Goal: Transaction & Acquisition: Download file/media

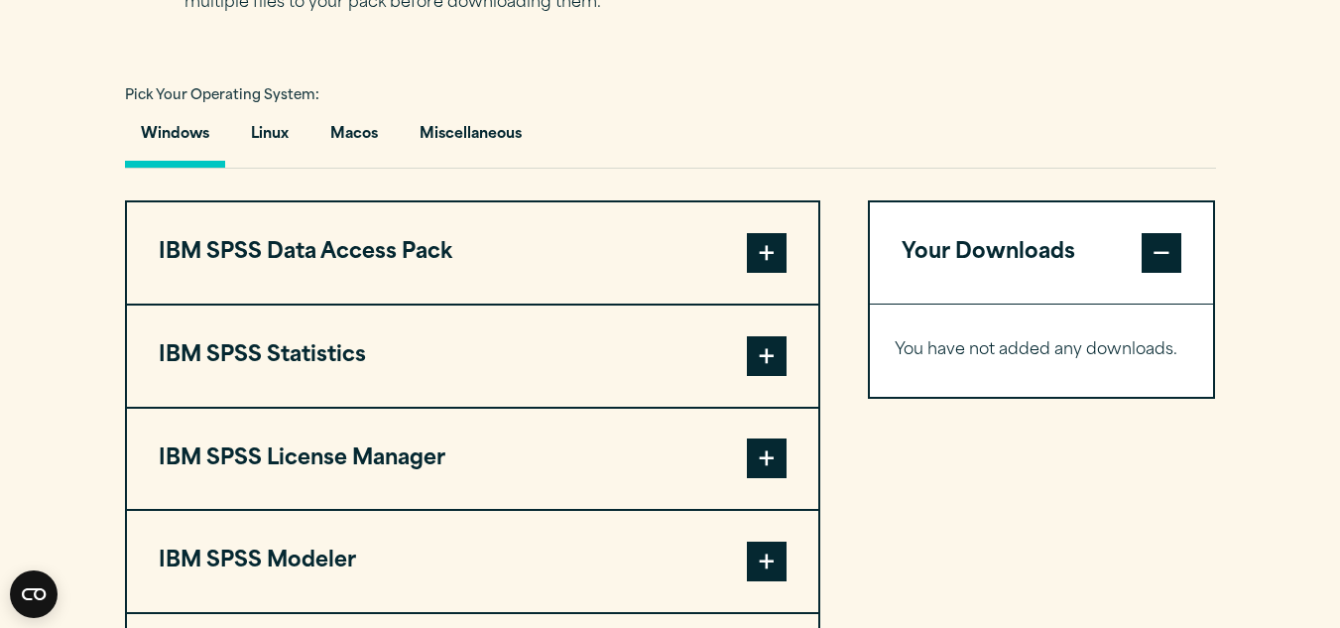
scroll to position [1426, 0]
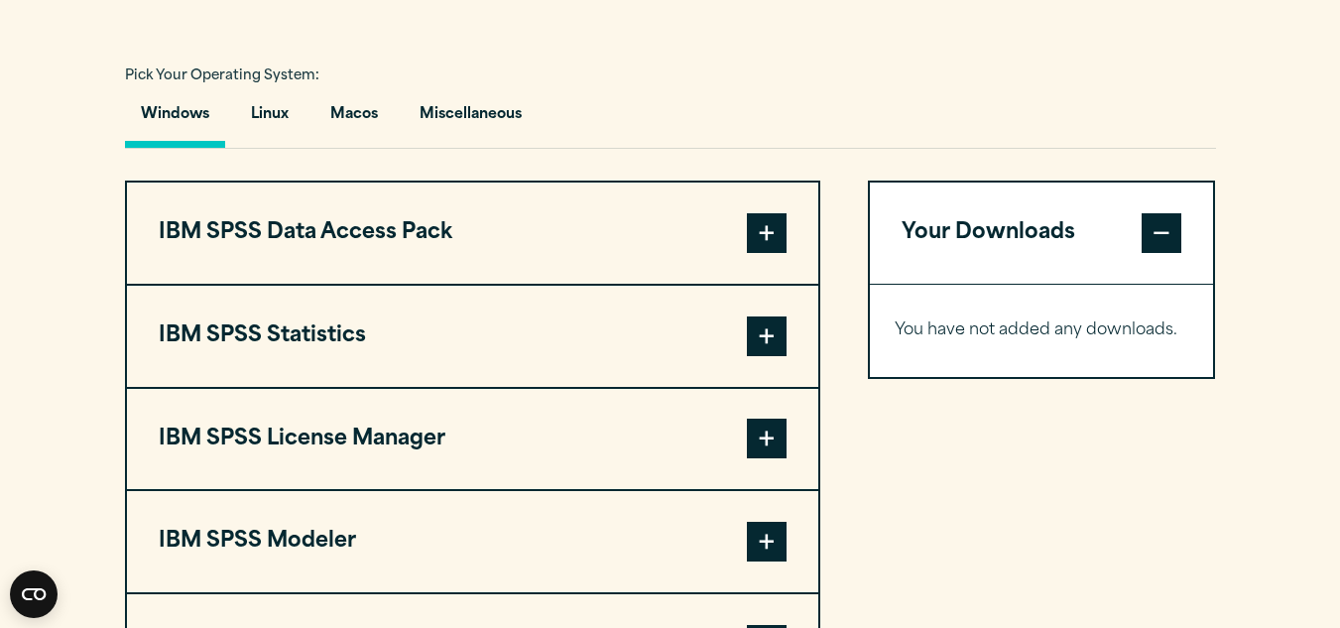
click at [763, 327] on span at bounding box center [767, 336] width 40 height 40
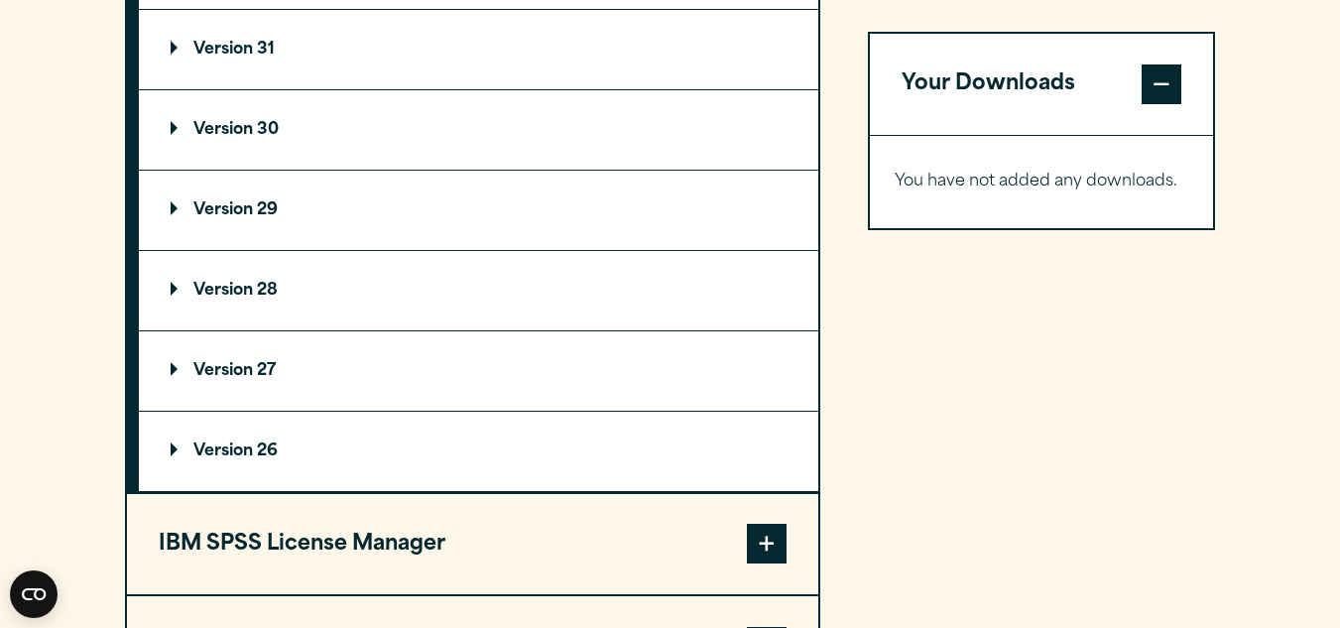
scroll to position [1839, 0]
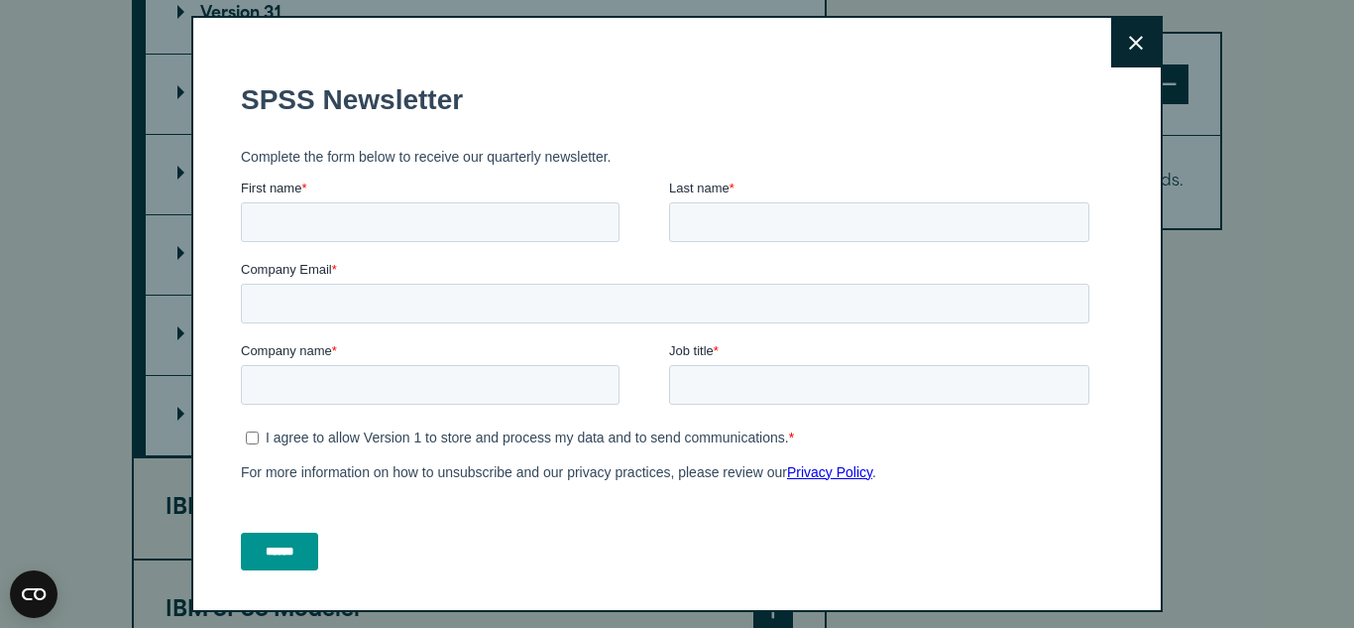
click at [363, 195] on label "First name *" at bounding box center [455, 188] width 428 height 20
click at [363, 202] on input "First name *" at bounding box center [430, 222] width 379 height 40
click at [356, 214] on input "First name *" at bounding box center [430, 222] width 379 height 40
type input "*****"
click at [698, 223] on input "Last name *" at bounding box center [879, 222] width 420 height 40
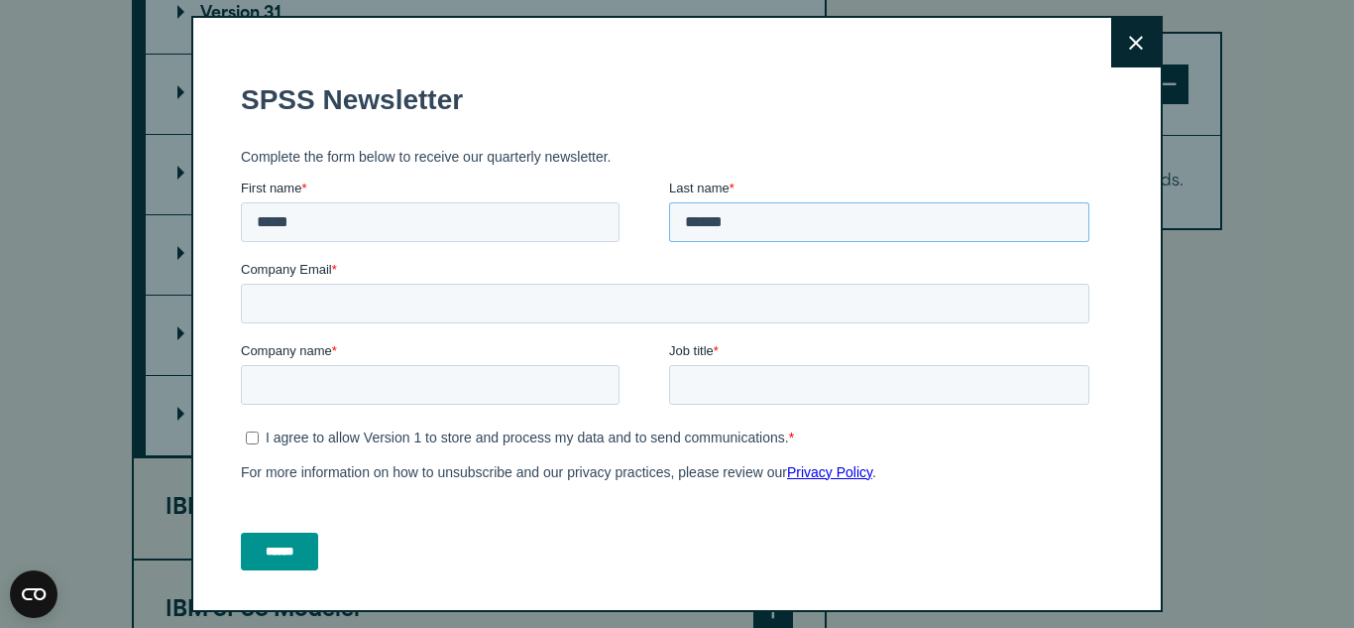
type input "******"
click at [382, 313] on input "Company Email *" at bounding box center [665, 304] width 849 height 40
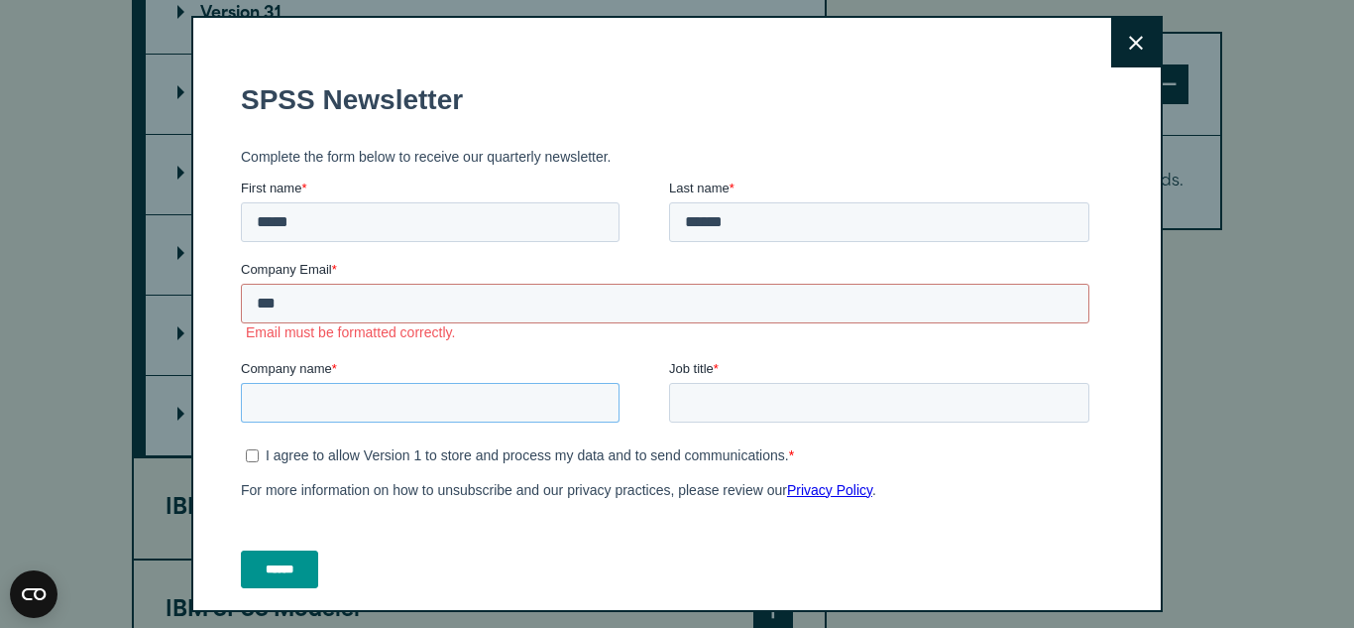
click at [397, 389] on input "Company name *" at bounding box center [430, 403] width 379 height 40
click at [347, 296] on input "***" at bounding box center [665, 304] width 849 height 40
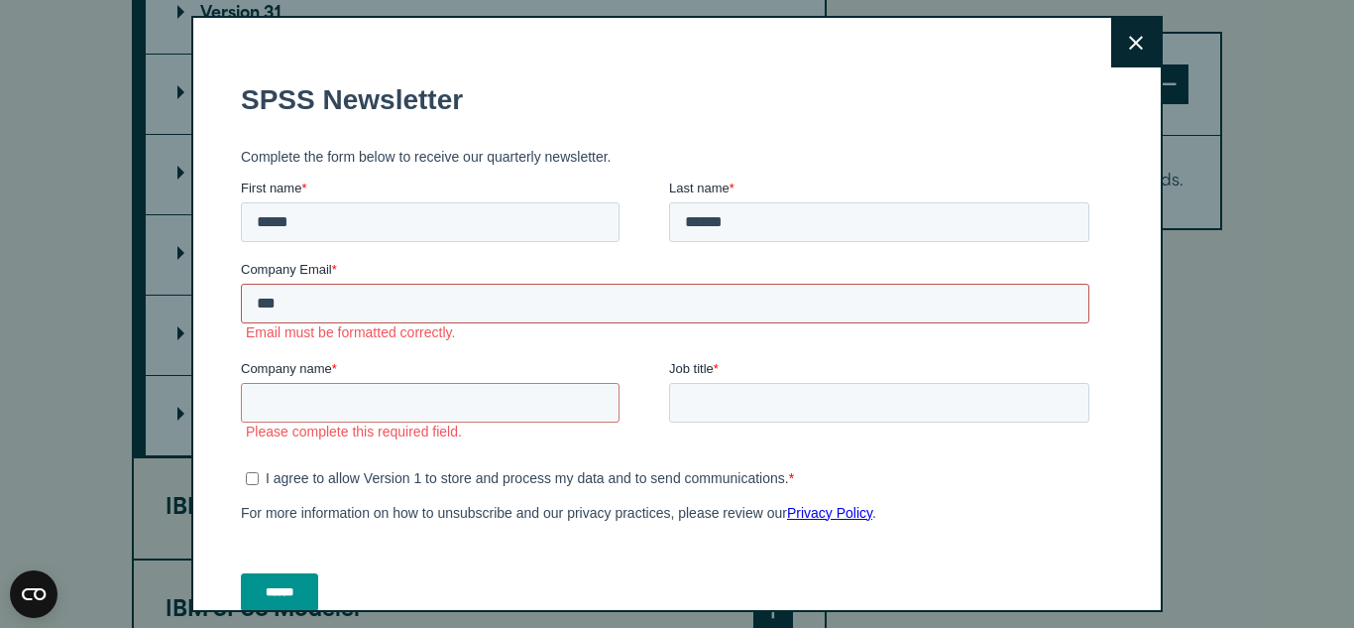
drag, startPoint x: 347, startPoint y: 296, endPoint x: 460, endPoint y: 345, distance: 123.0
click at [241, 280] on html "SPSS Newsletter Complete the form below to receive our quarterly newsletter. Fi…" at bounding box center [669, 355] width 857 height 580
paste input "**********"
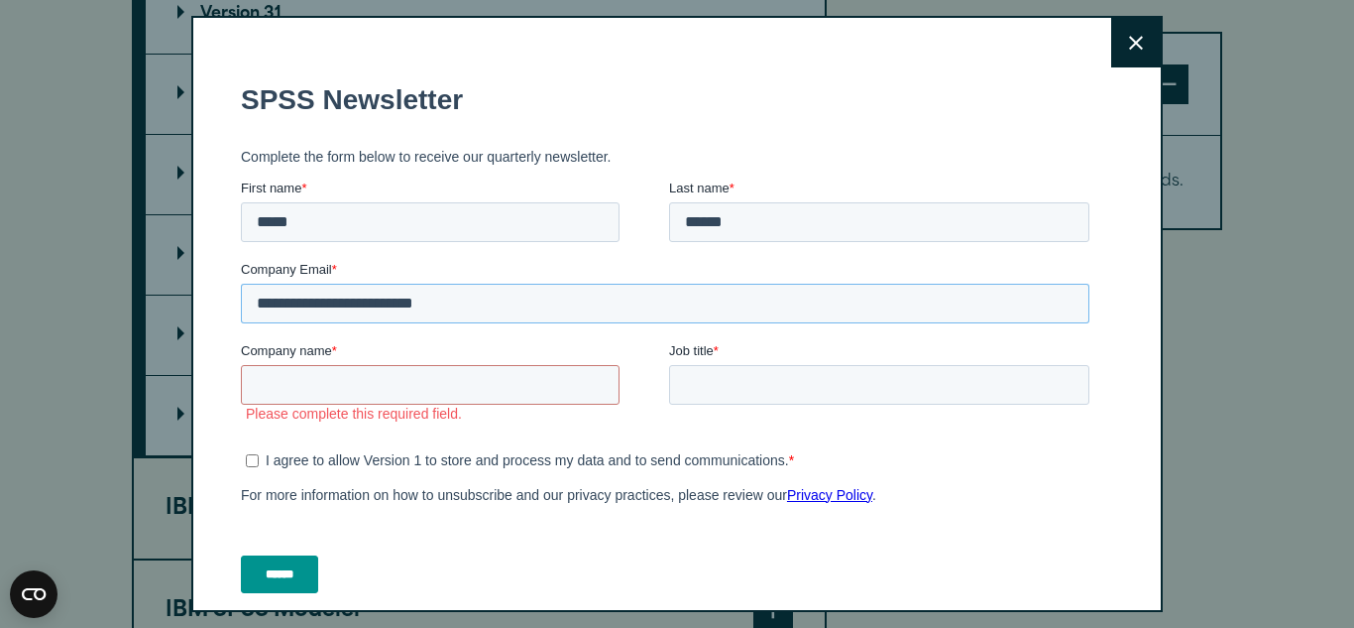
type input "**********"
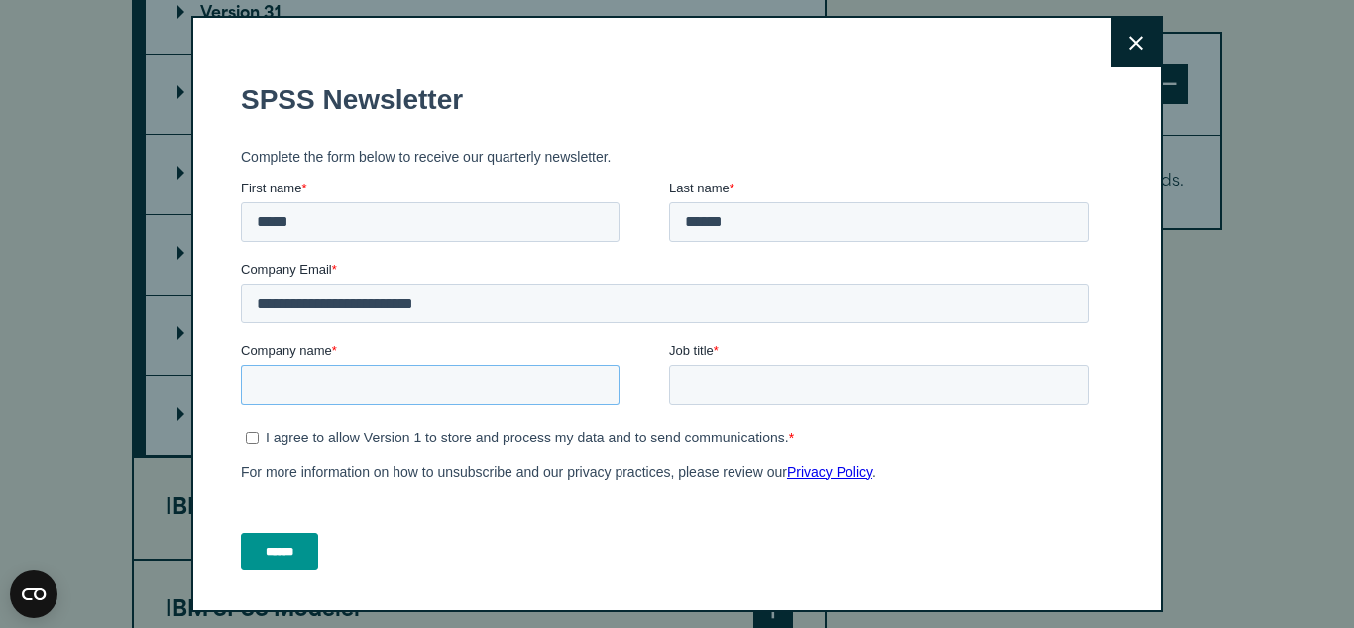
click at [333, 386] on input "Company name *" at bounding box center [430, 385] width 379 height 40
type input "***"
click at [691, 389] on input "Job title *" at bounding box center [879, 385] width 420 height 40
type input "*******"
click at [277, 546] on input "******" at bounding box center [279, 551] width 77 height 38
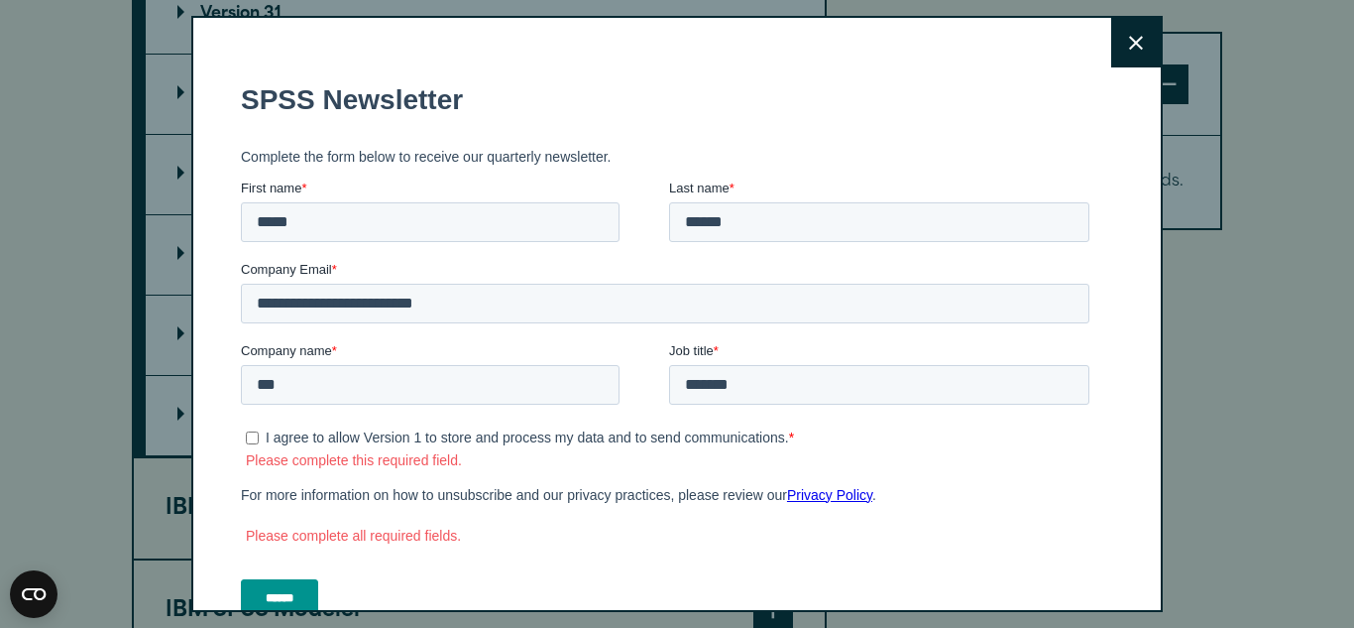
click at [277, 546] on form "**********" at bounding box center [669, 349] width 857 height 568
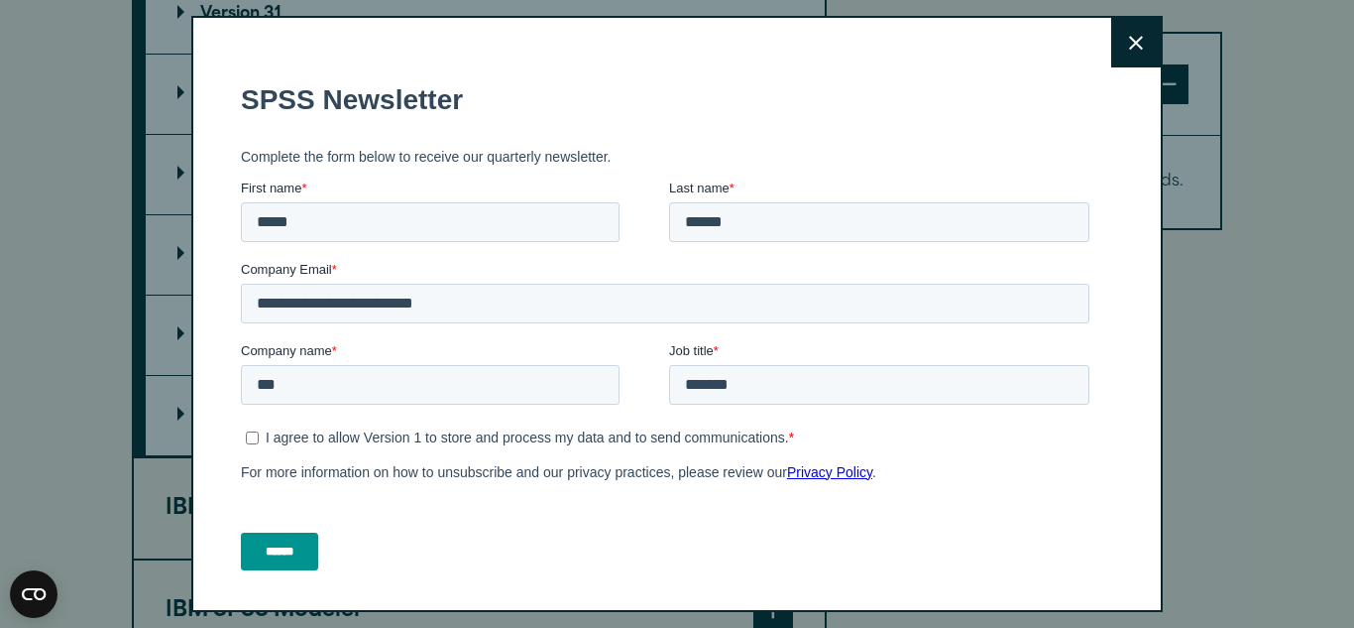
click at [274, 562] on input "******" at bounding box center [279, 551] width 77 height 38
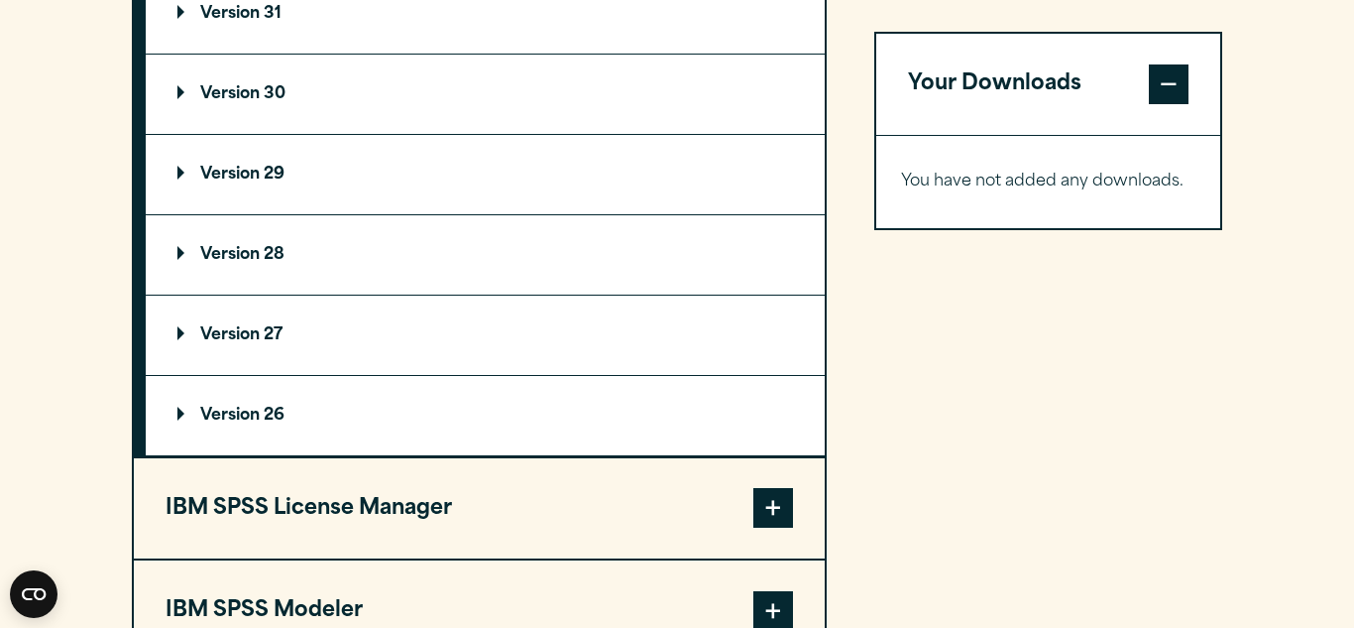
click at [917, 484] on div "Close" at bounding box center [677, 314] width 1354 height 628
click at [69, 173] on section "Select your software downloads Use the table below to find and navigate to your…" at bounding box center [677, 114] width 1354 height 1432
click at [245, 171] on p "Version 29" at bounding box center [230, 175] width 107 height 16
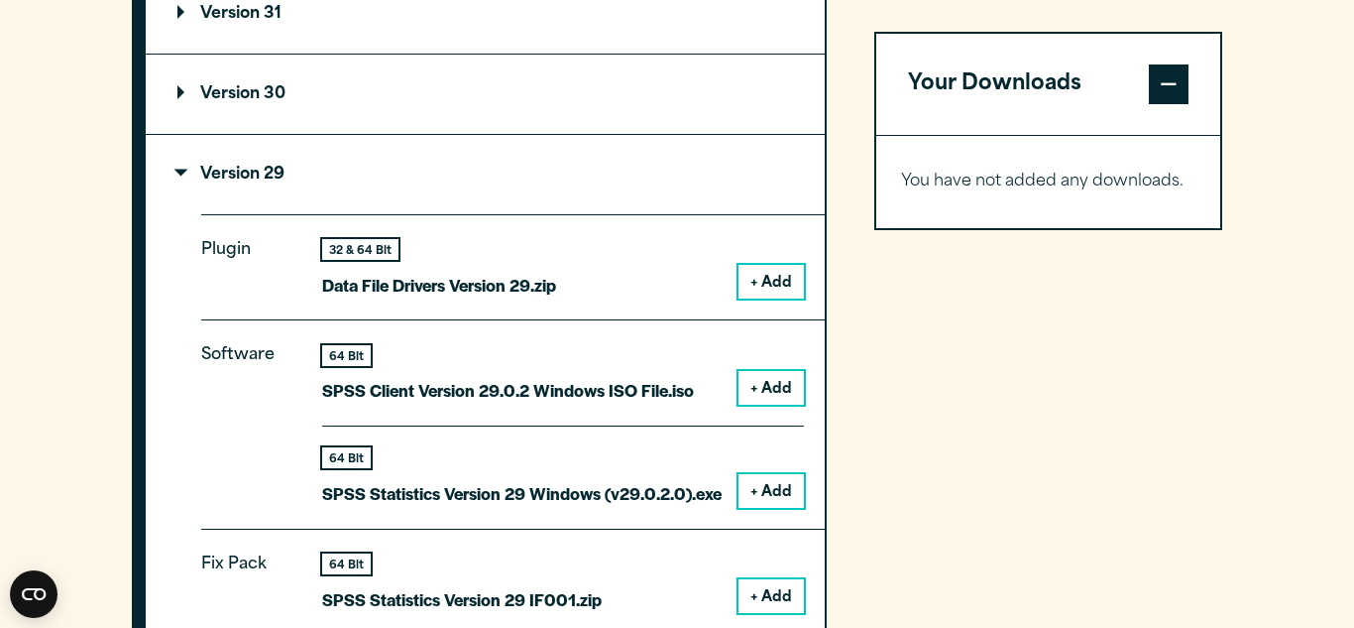
click at [379, 391] on p "SPSS Client Version 29.0.2 Windows ISO File.iso" at bounding box center [508, 390] width 372 height 29
click at [479, 505] on p "SPSS Statistics Version 29 Windows (v29.0.2.0).exe" at bounding box center [522, 493] width 400 height 29
click at [348, 458] on div "64 Bit" at bounding box center [346, 457] width 49 height 21
click at [761, 488] on button "+ Add" at bounding box center [771, 491] width 65 height 34
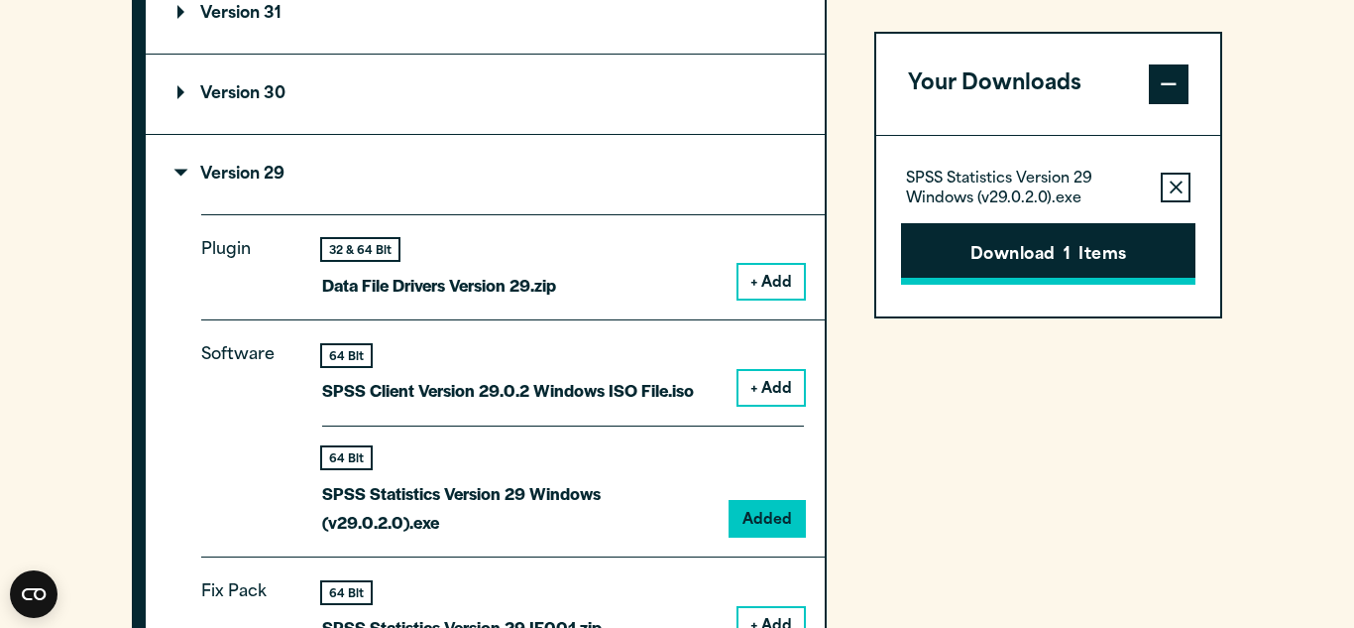
click at [1014, 254] on button "Download 1 Items" at bounding box center [1048, 253] width 294 height 61
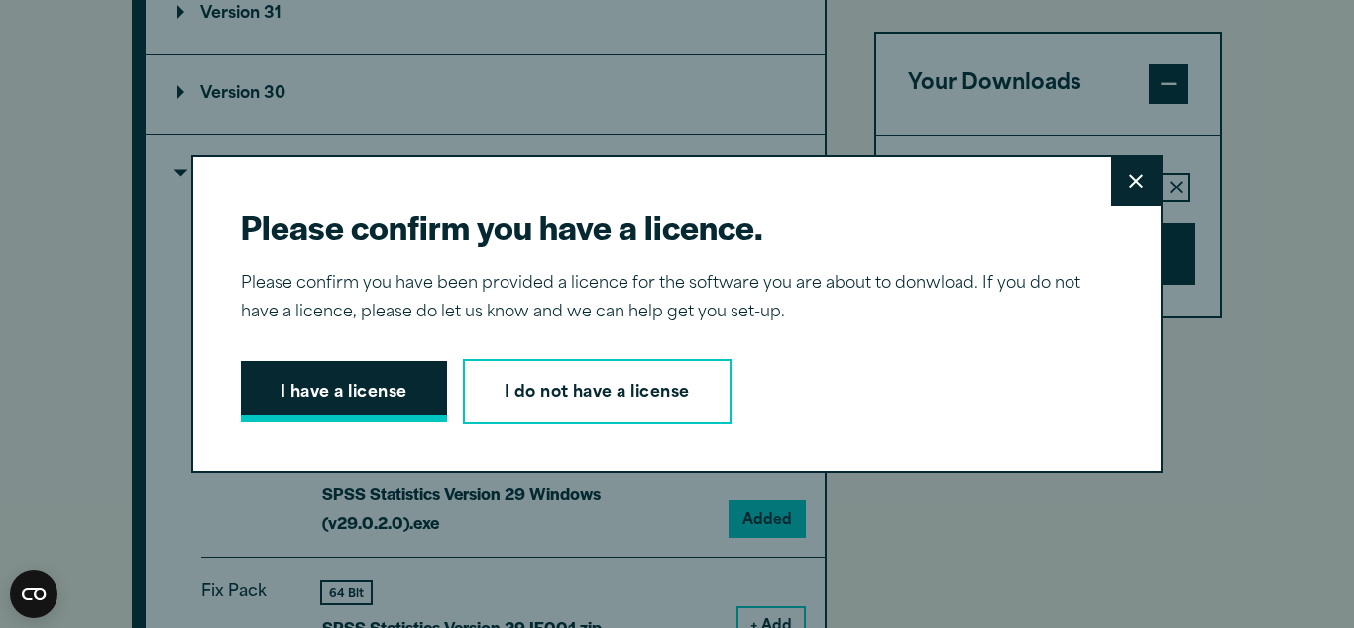
click at [354, 389] on button "I have a license" at bounding box center [344, 391] width 206 height 61
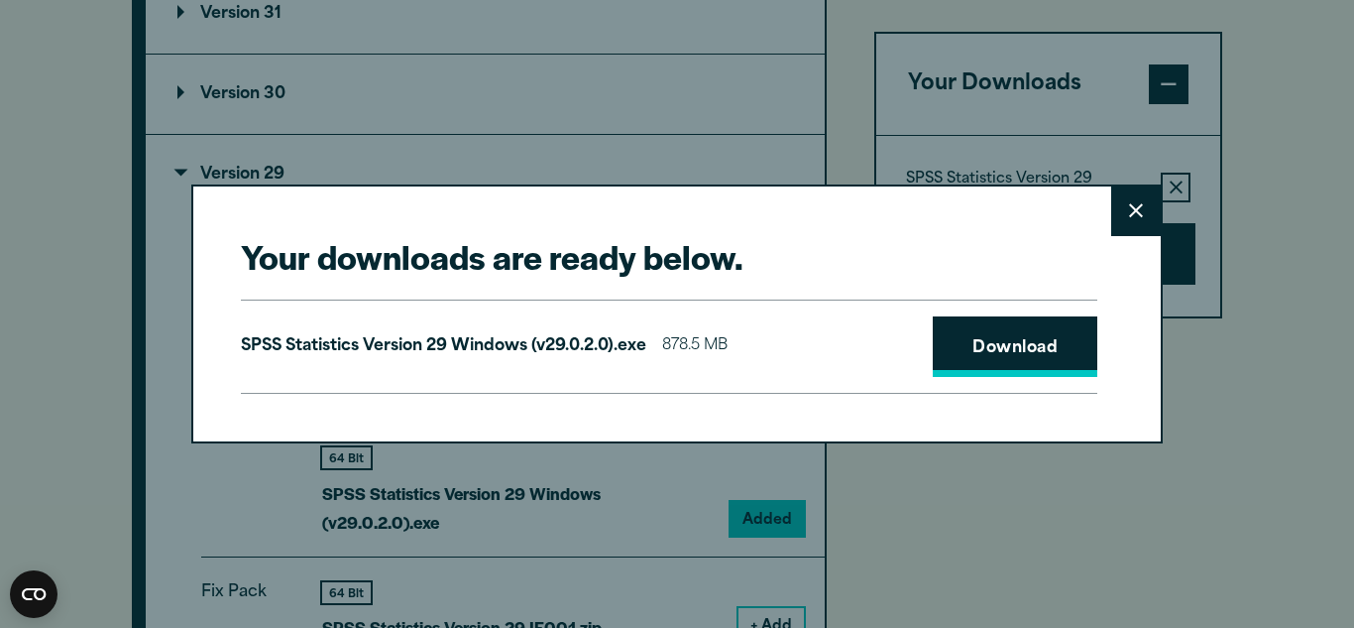
click at [950, 341] on link "Download" at bounding box center [1015, 346] width 165 height 61
click at [1129, 214] on icon at bounding box center [1136, 210] width 14 height 15
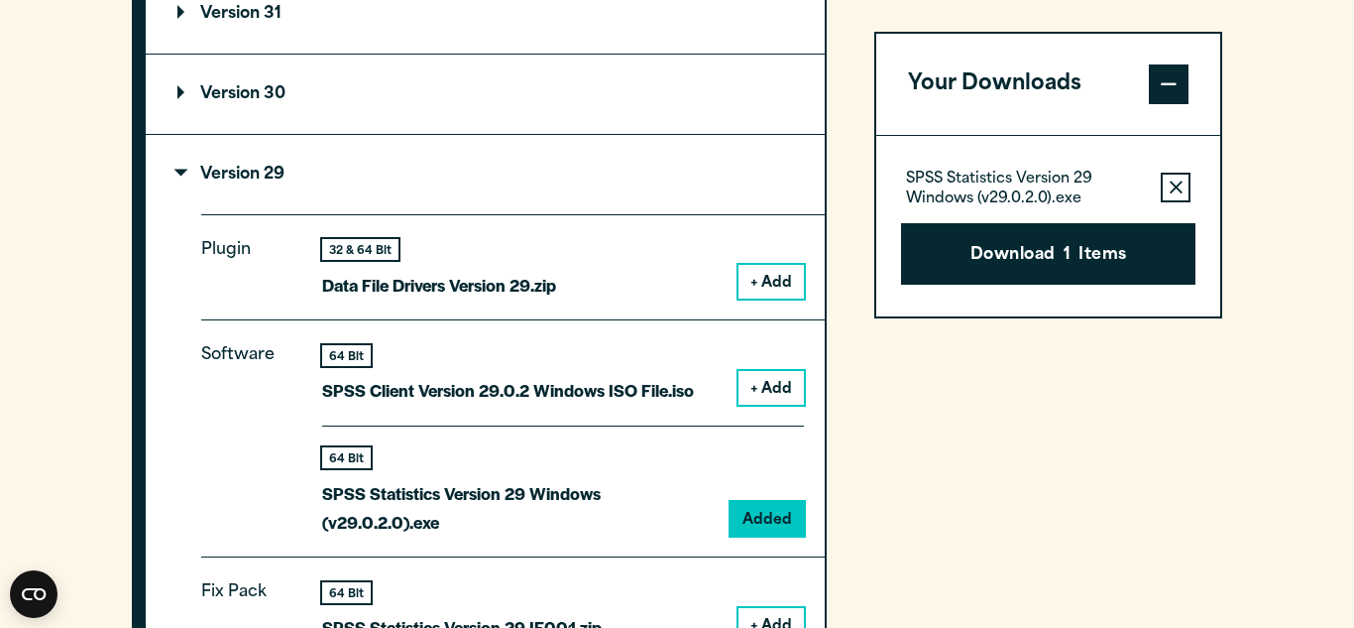
click at [1170, 182] on icon "button" at bounding box center [1176, 187] width 13 height 14
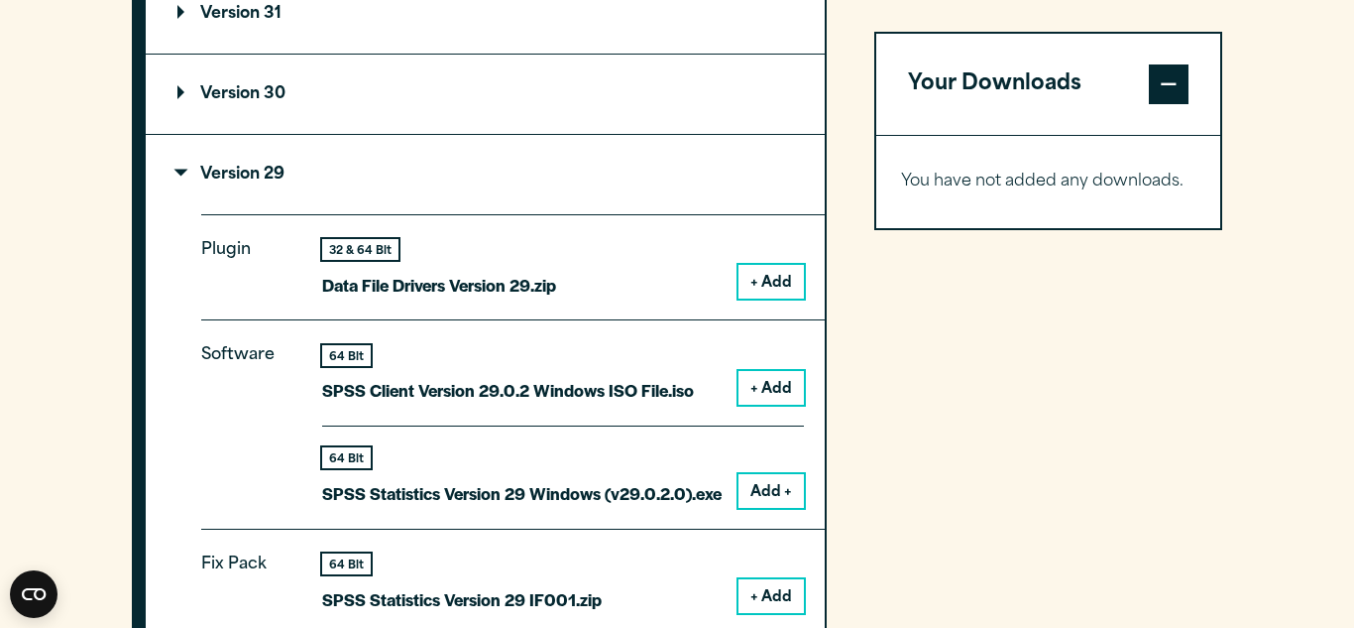
click at [254, 168] on p "Version 29" at bounding box center [230, 175] width 107 height 16
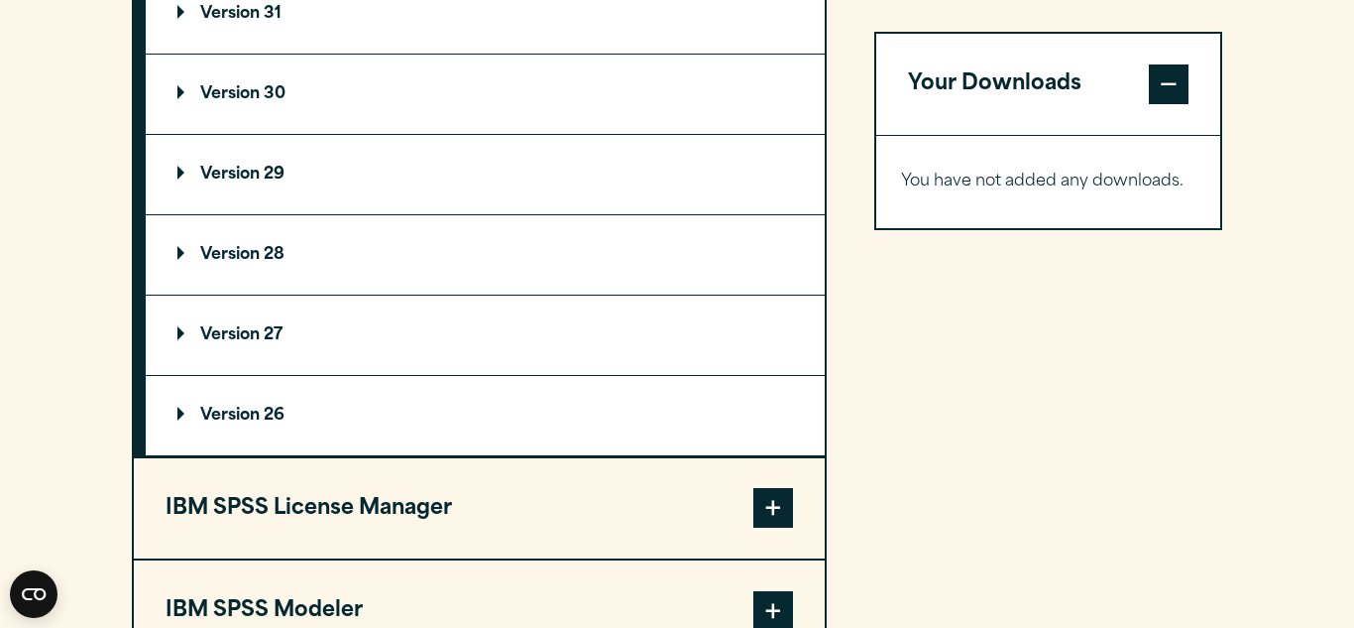
click at [899, 485] on div "Your Downloads You have not added any downloads. Download 0 Items" at bounding box center [1049, 267] width 348 height 1000
click at [272, 495] on button "IBM SPSS License Manager" at bounding box center [479, 508] width 691 height 101
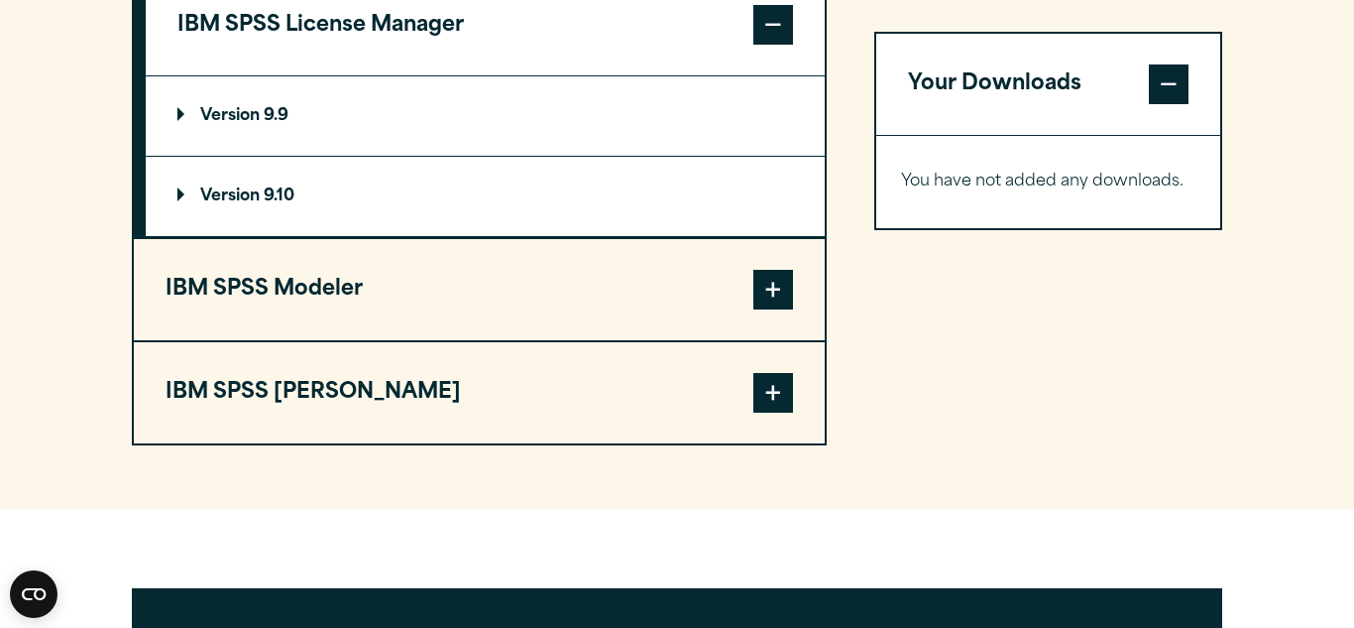
click at [375, 277] on button "IBM SPSS Modeler" at bounding box center [479, 289] width 691 height 101
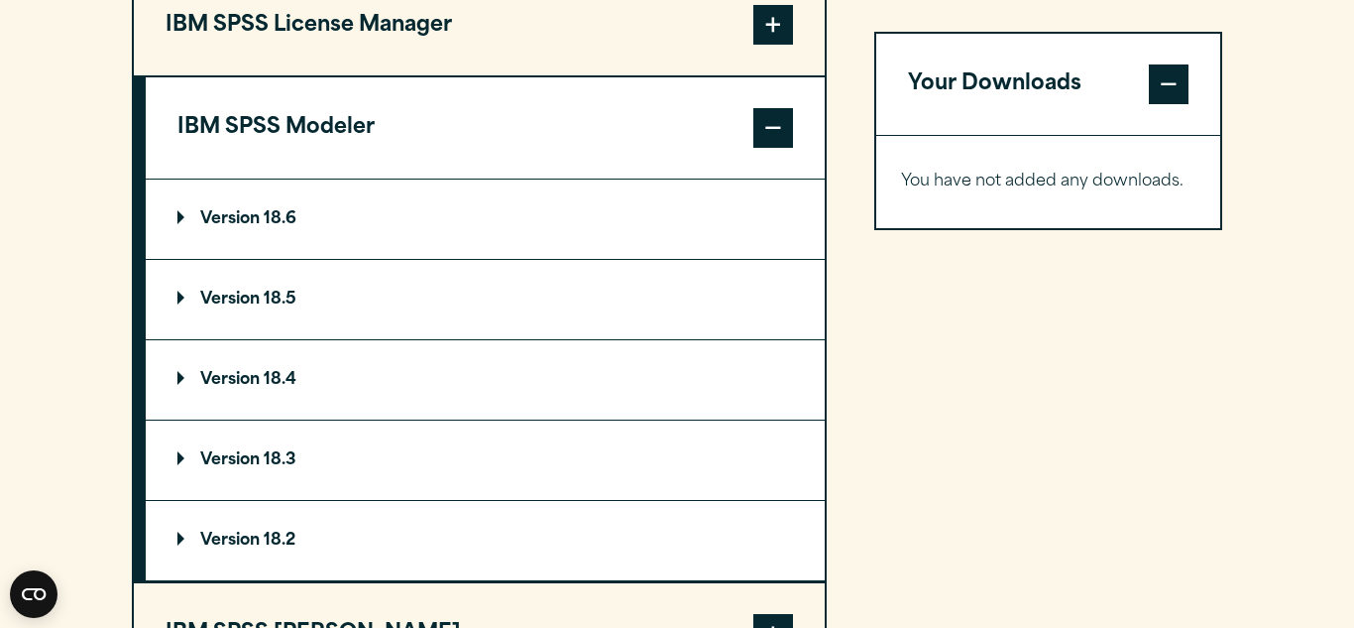
click at [245, 535] on p "Version 18.2" at bounding box center [236, 540] width 118 height 16
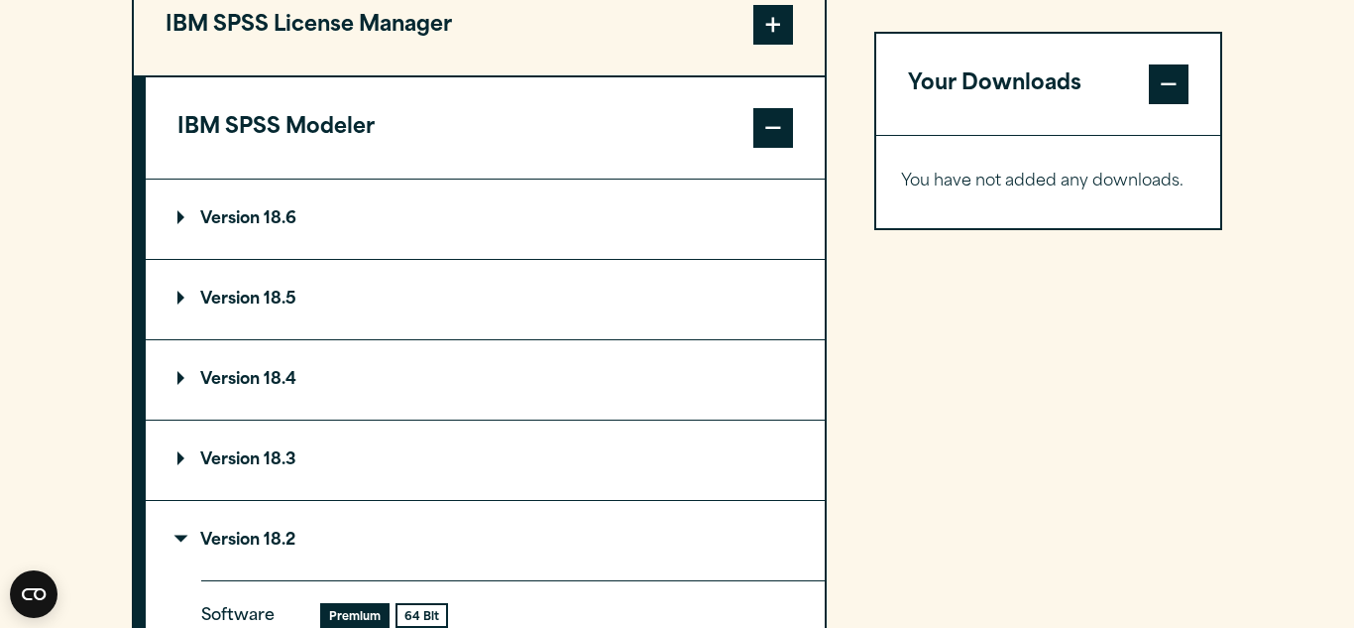
click at [407, 615] on div "64 Bit" at bounding box center [422, 615] width 49 height 21
click at [351, 617] on div "Premium" at bounding box center [354, 615] width 65 height 21
click at [953, 525] on div "Your Downloads You have not added any downloads. Download 0 Items" at bounding box center [1049, 330] width 348 height 1127
click at [259, 534] on p "Version 18.2" at bounding box center [236, 540] width 118 height 16
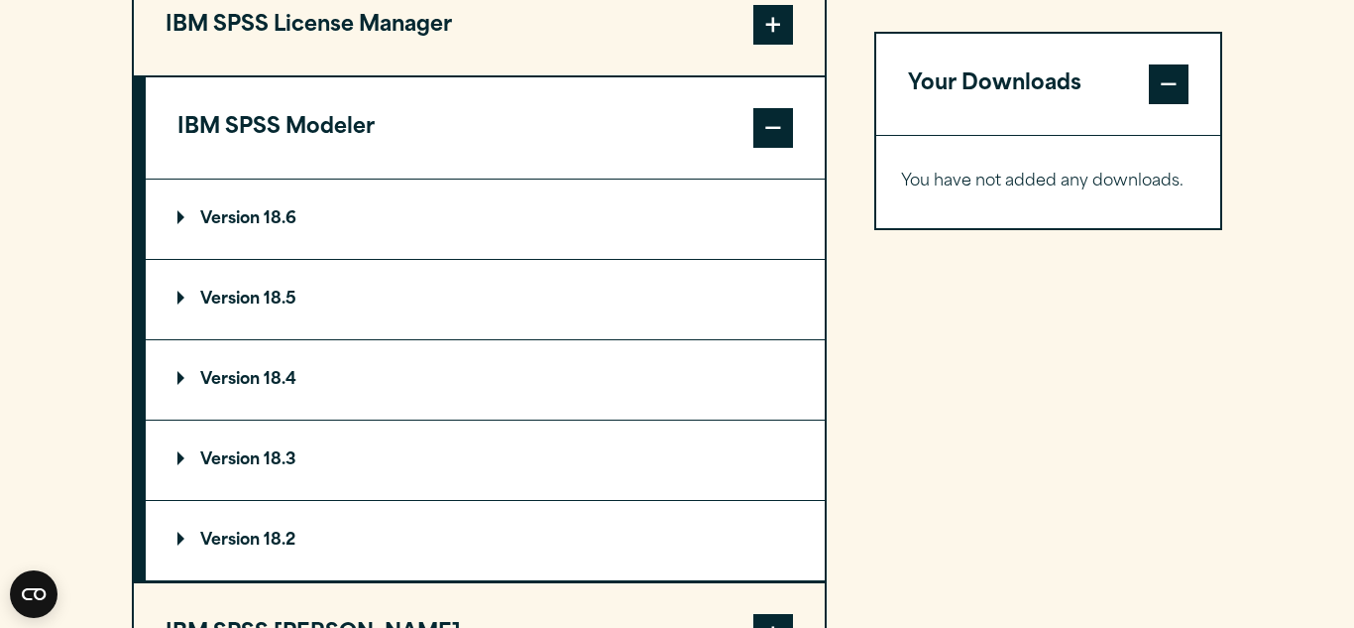
click at [859, 314] on div "IBM SPSS Data Access Pack Version 8 Plugin 32 & 64 Bit Data Access Pack 8.0.zip…" at bounding box center [677, 226] width 1091 height 919
click at [1156, 92] on span at bounding box center [1169, 84] width 40 height 40
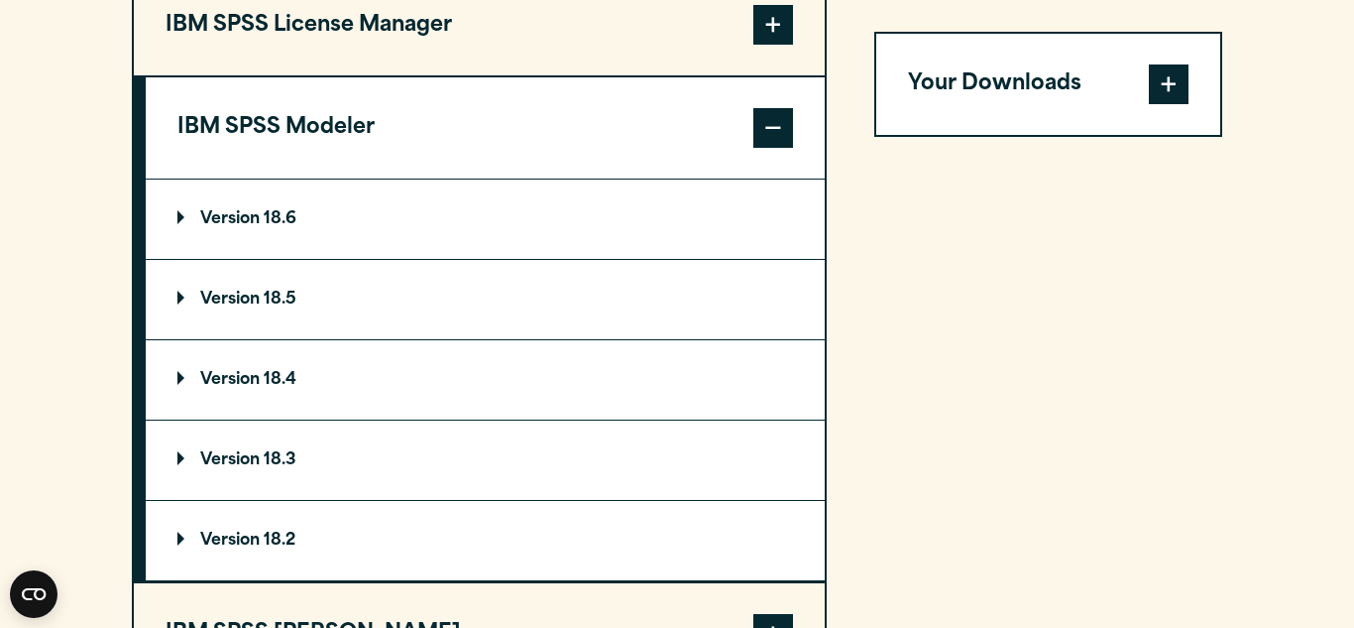
click at [1156, 92] on span at bounding box center [1169, 84] width 40 height 40
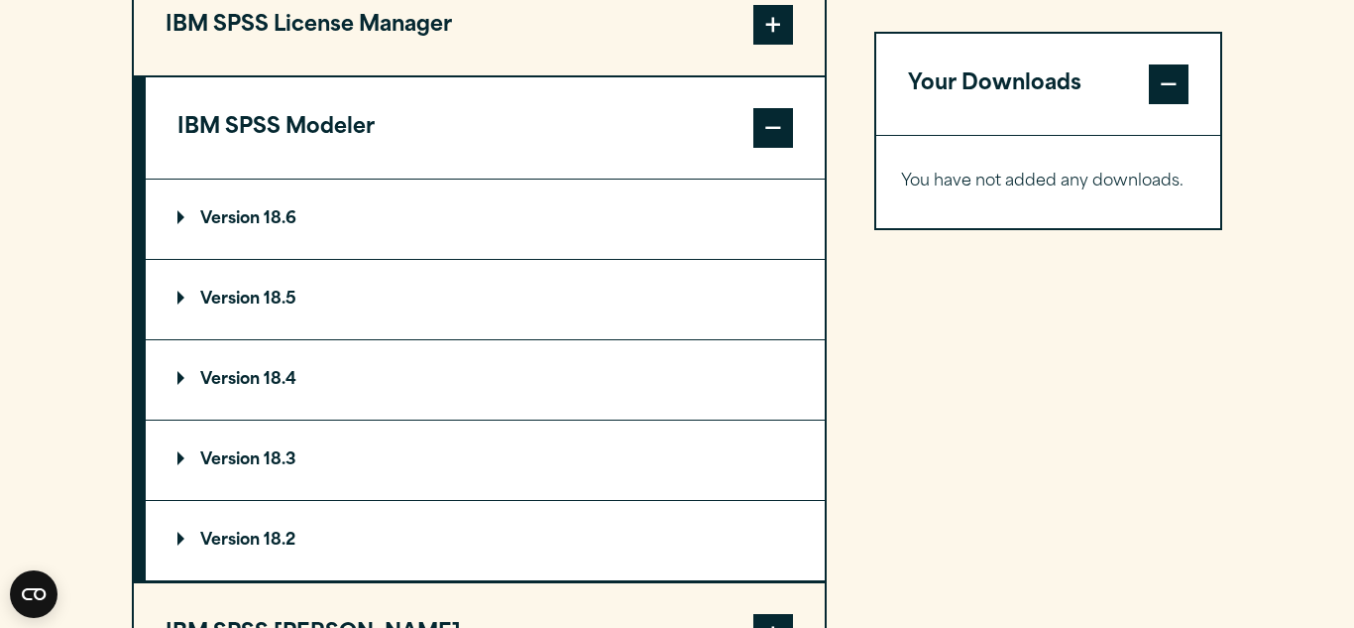
click at [1339, 130] on html "Consent Details [#IABV2SETTINGS#] About This website uses cookies We use cookie…" at bounding box center [677, 250] width 1354 height 4179
click at [757, 618] on span at bounding box center [774, 634] width 40 height 40
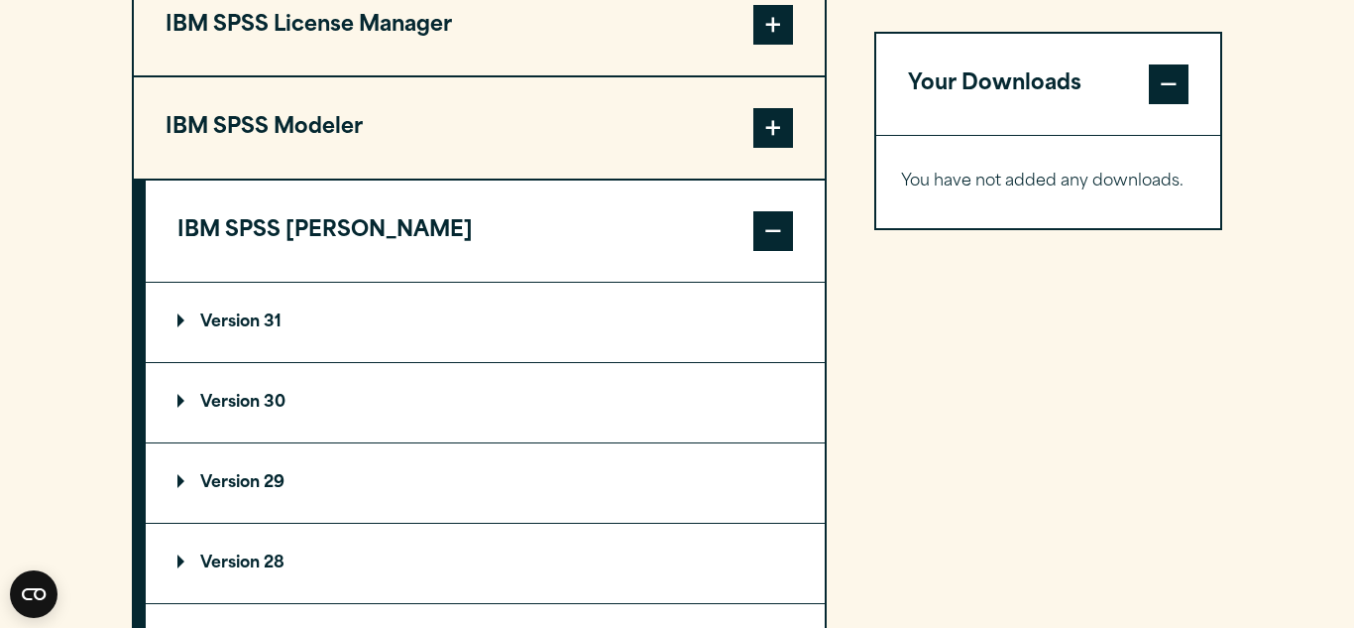
click at [469, 558] on summary "Version 28" at bounding box center [485, 563] width 679 height 79
click at [999, 510] on div "Your Downloads You have not added any downloads. Download 0 Items" at bounding box center [1049, 373] width 348 height 1212
click at [882, 504] on div "Your Downloads You have not added any downloads. Download 0 Items" at bounding box center [1049, 373] width 348 height 1212
click at [249, 560] on p "Version 28" at bounding box center [230, 563] width 107 height 16
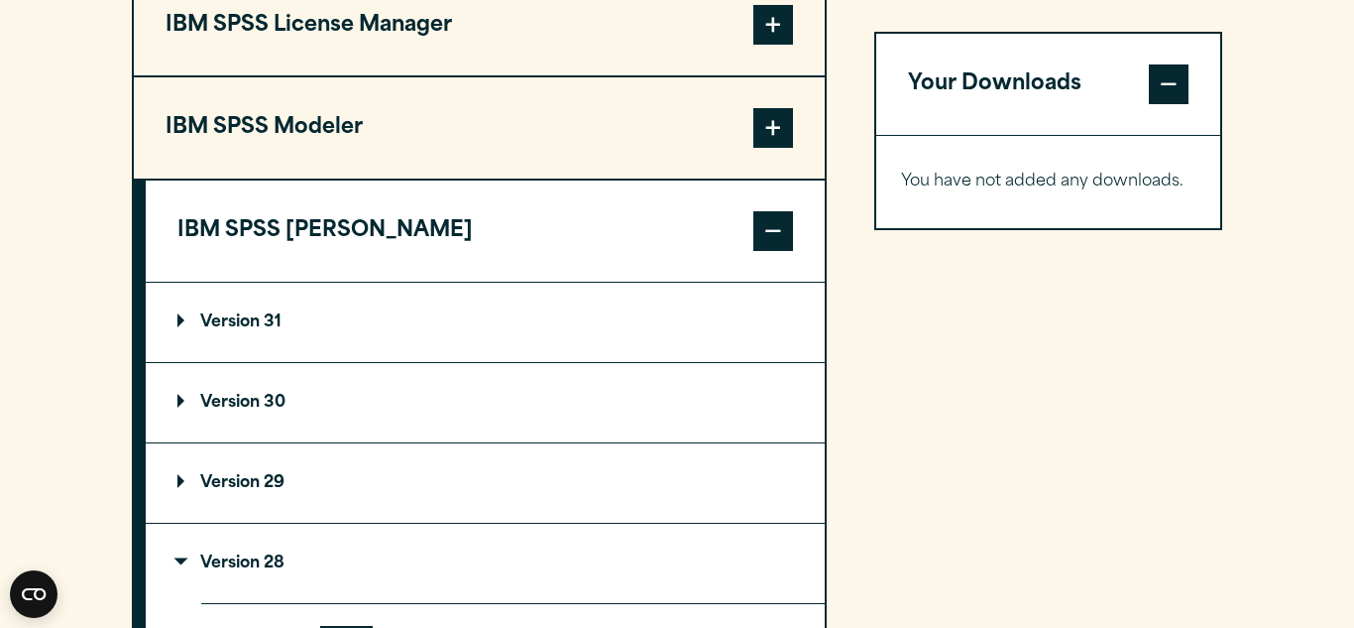
click at [33, 448] on section "Select your software downloads Use the table below to find and navigate to your…" at bounding box center [677, 220] width 1354 height 1644
click at [67, 379] on section "Select your software downloads Use the table below to find and navigate to your…" at bounding box center [677, 220] width 1354 height 1644
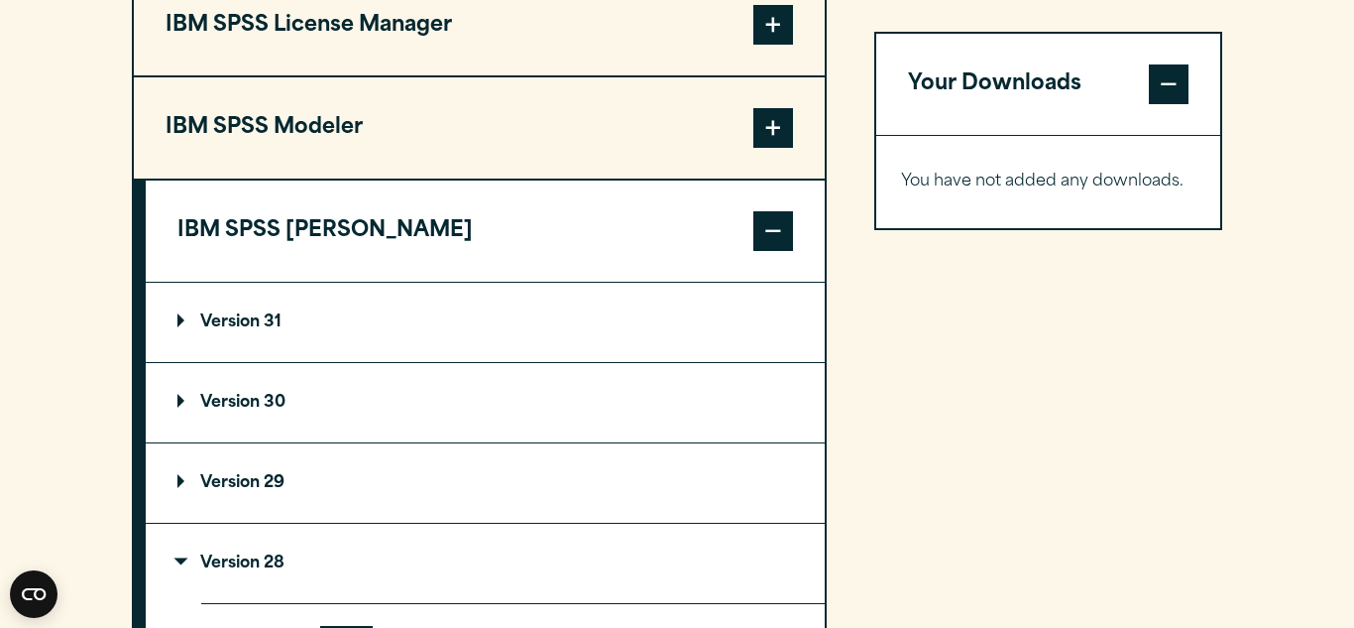
drag, startPoint x: 72, startPoint y: 283, endPoint x: 148, endPoint y: 621, distance: 346.4
click at [116, 627] on html "Consent Details [#IABV2SETTINGS#] About This website uses cookies We use cookie…" at bounding box center [677, 396] width 1354 height 4471
drag, startPoint x: 161, startPoint y: 547, endPoint x: 467, endPoint y: 581, distance: 308.2
click at [467, 581] on summary "Version 28" at bounding box center [485, 563] width 679 height 79
click at [248, 568] on p "Version 28" at bounding box center [230, 563] width 107 height 16
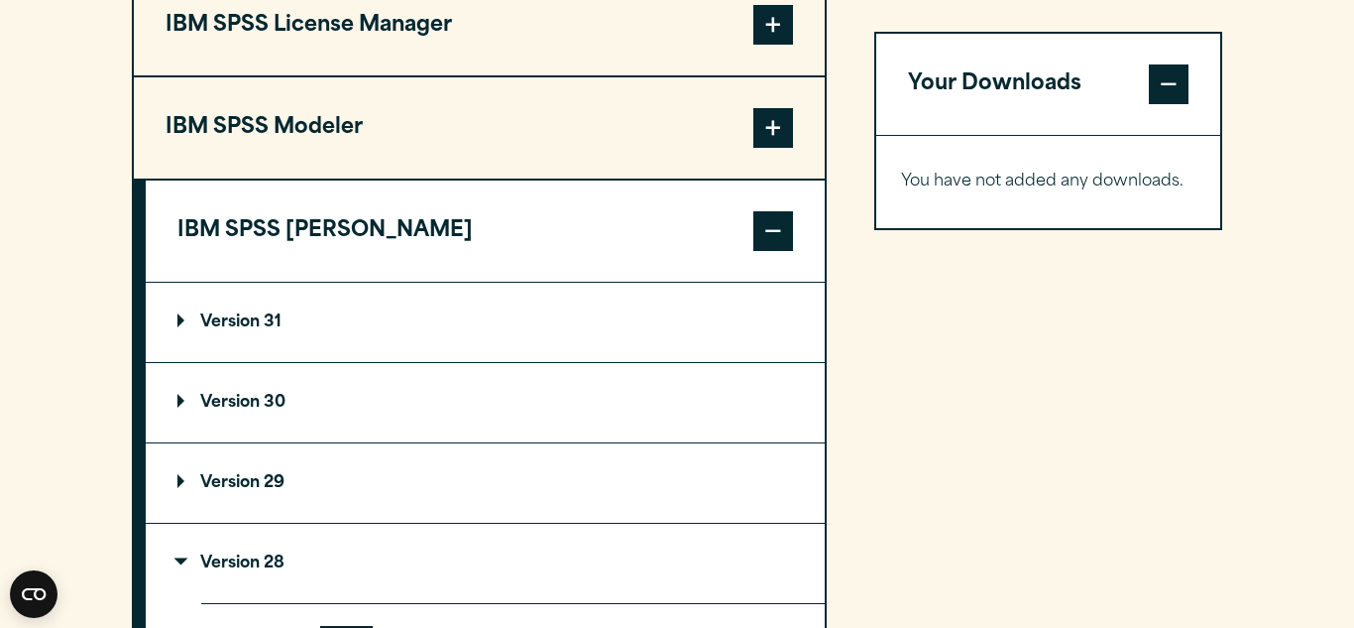
drag, startPoint x: 346, startPoint y: 546, endPoint x: 304, endPoint y: 664, distance: 125.1
click at [304, 627] on html "Consent Details [#IABV2SETTINGS#] About This website uses cookies We use cookie…" at bounding box center [677, 396] width 1354 height 4471
click at [98, 129] on section "Select your software downloads Use the table below to find and navigate to your…" at bounding box center [677, 220] width 1354 height 1644
click at [237, 297] on summary "Version 31" at bounding box center [485, 322] width 679 height 79
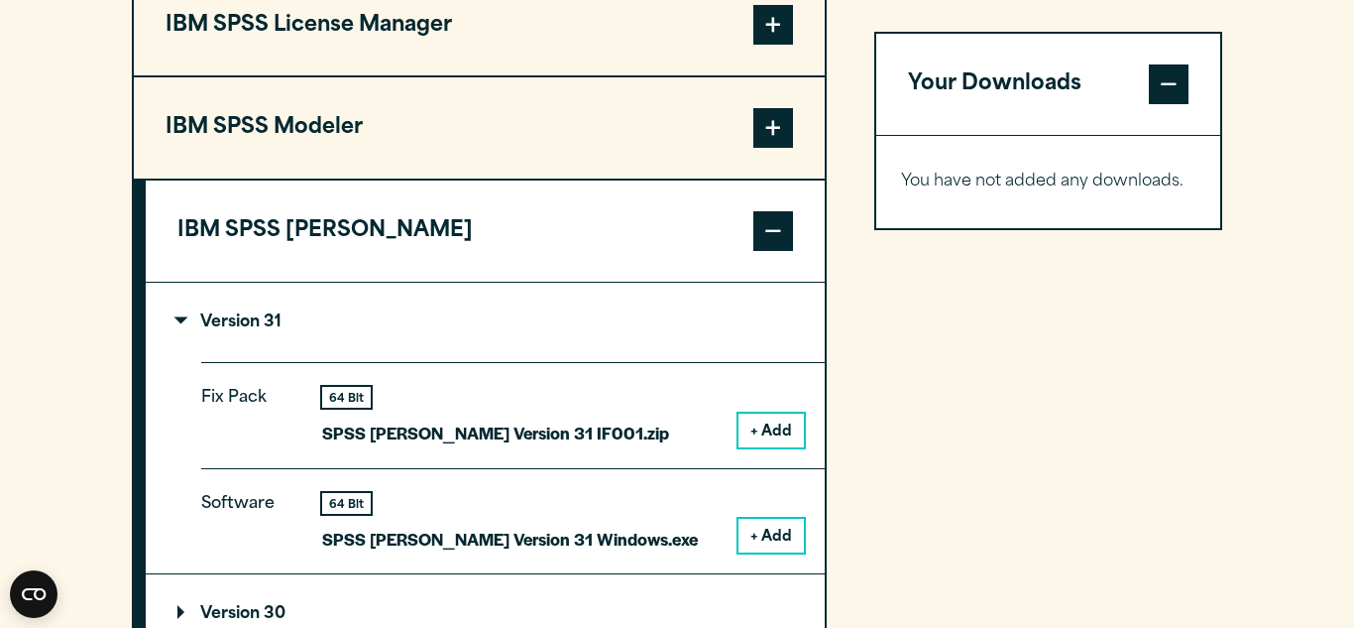
click at [775, 539] on button "+ Add" at bounding box center [771, 536] width 65 height 34
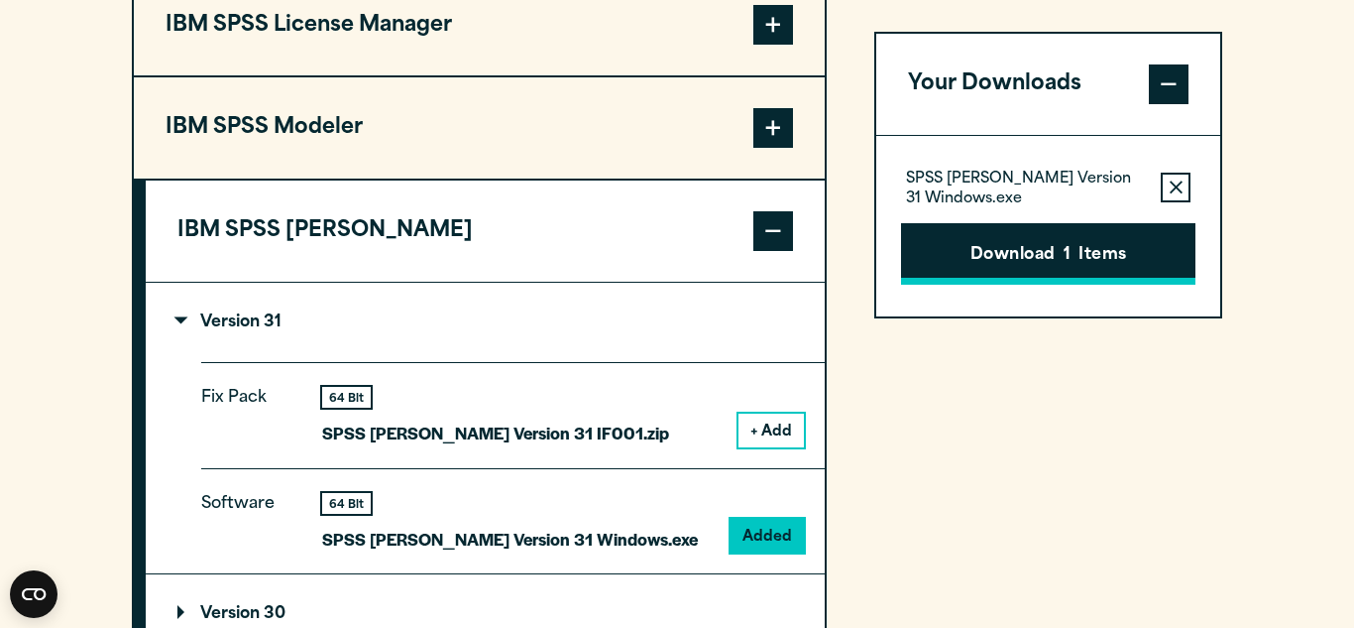
click at [1004, 246] on button "Download 1 Items" at bounding box center [1048, 253] width 294 height 61
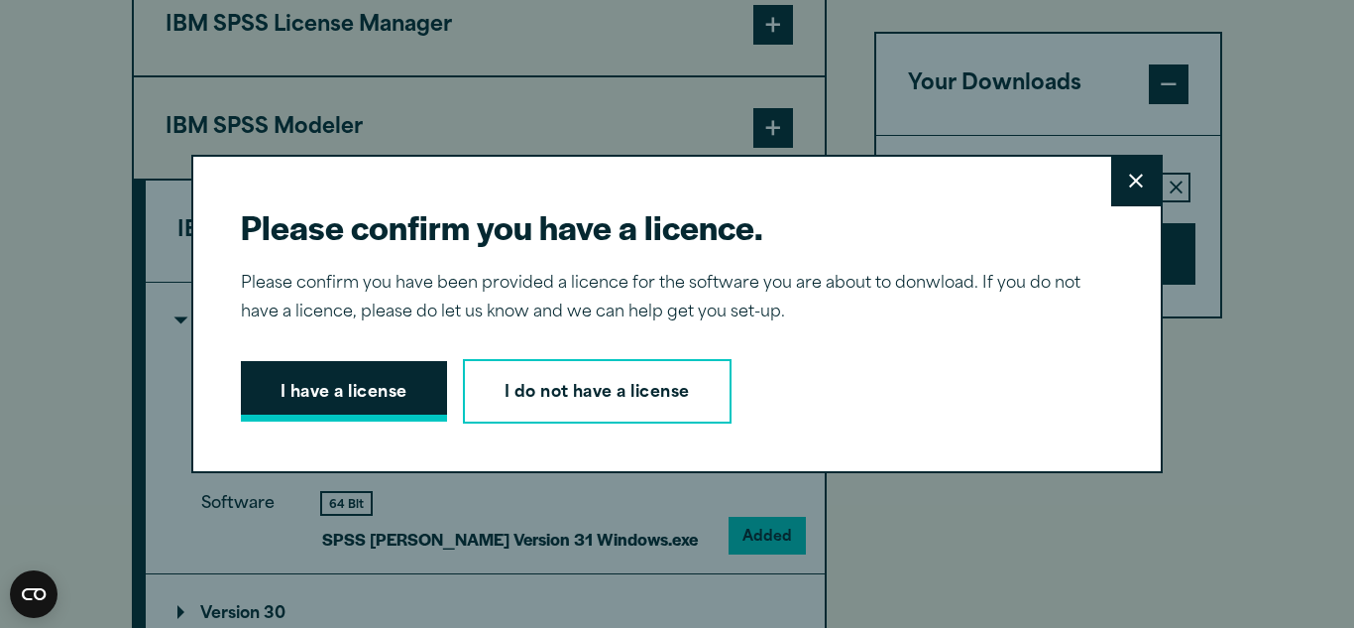
click at [379, 388] on button "I have a license" at bounding box center [344, 391] width 206 height 61
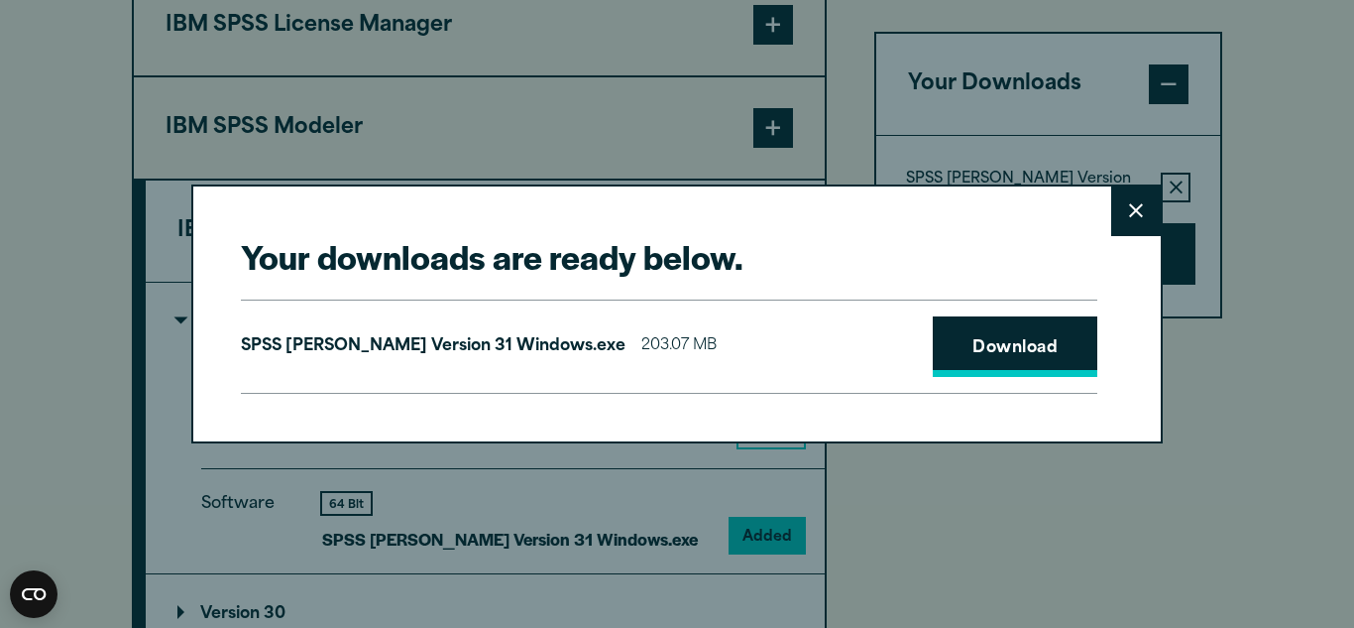
click at [995, 357] on link "Download" at bounding box center [1015, 346] width 165 height 61
click at [1002, 345] on link "Download" at bounding box center [1015, 346] width 165 height 61
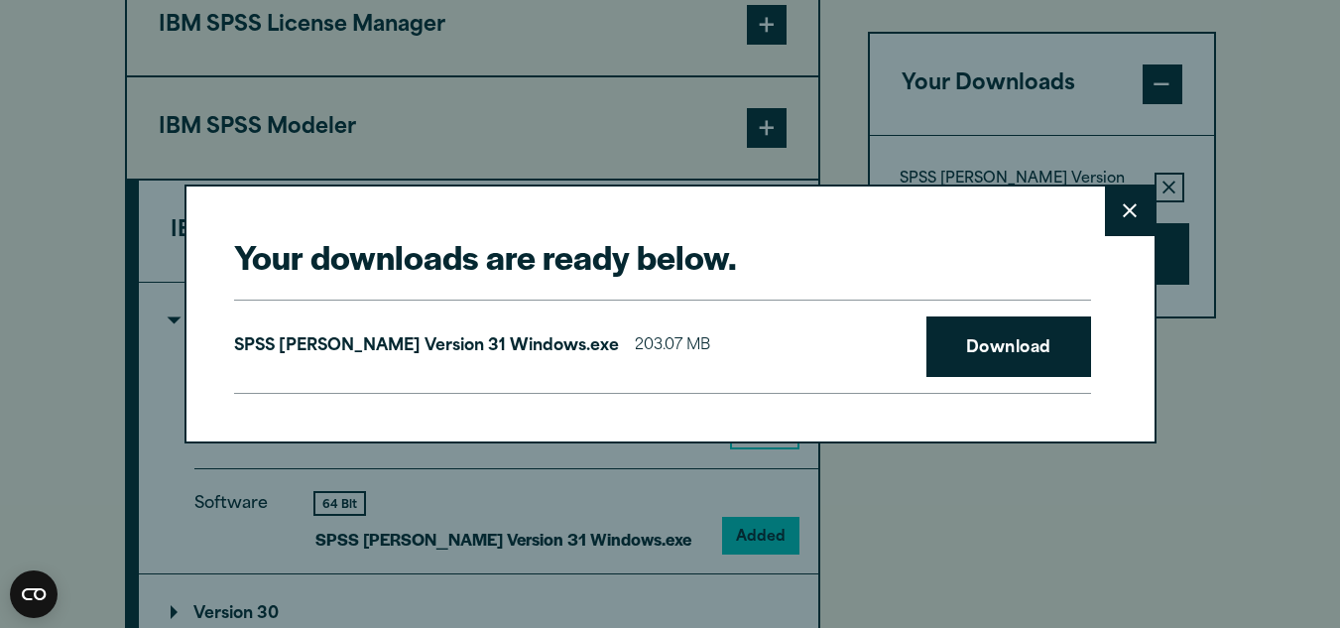
click at [1339, 122] on html "Consent Details [#IABV2SETTINGS#] About This website uses cookies We use cookie…" at bounding box center [670, 502] width 1340 height 4682
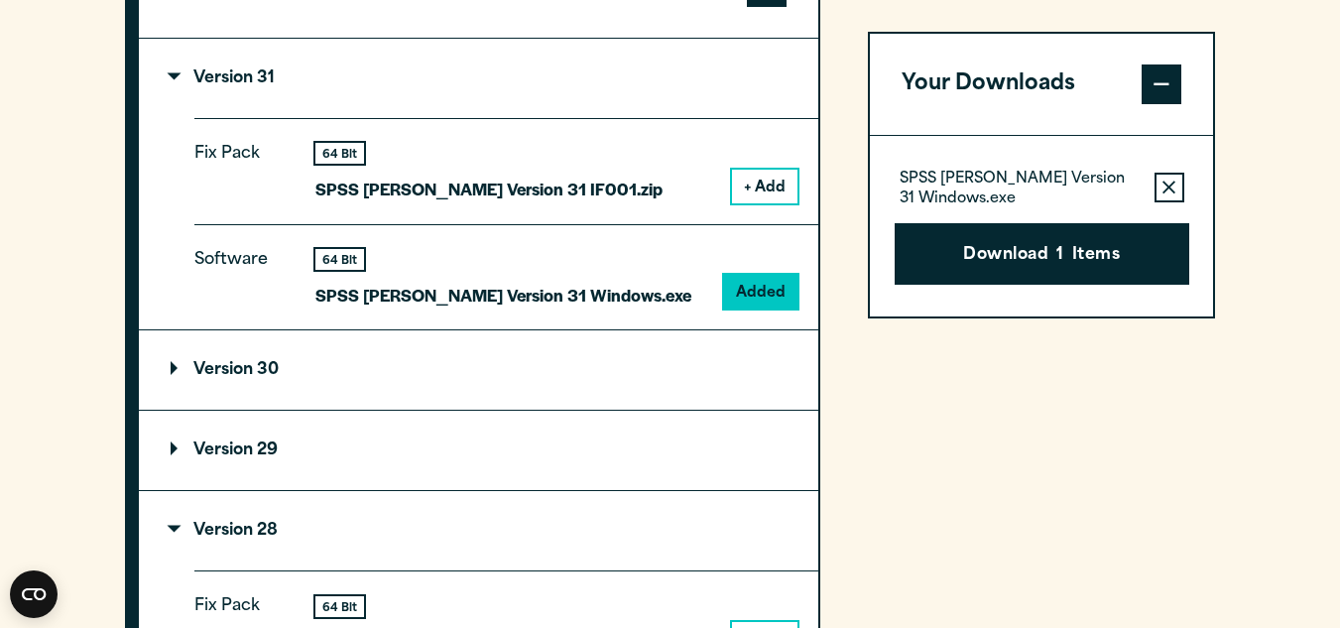
scroll to position [1644, 0]
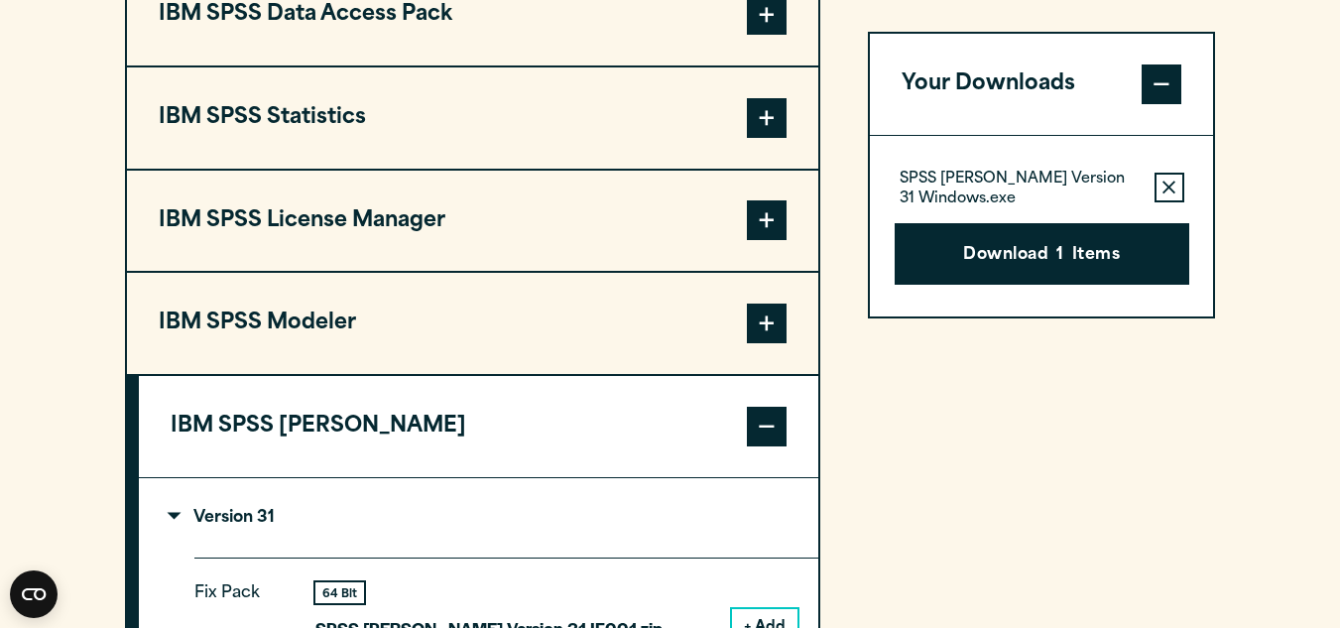
click at [568, 331] on button "IBM SPSS Modeler" at bounding box center [472, 323] width 691 height 101
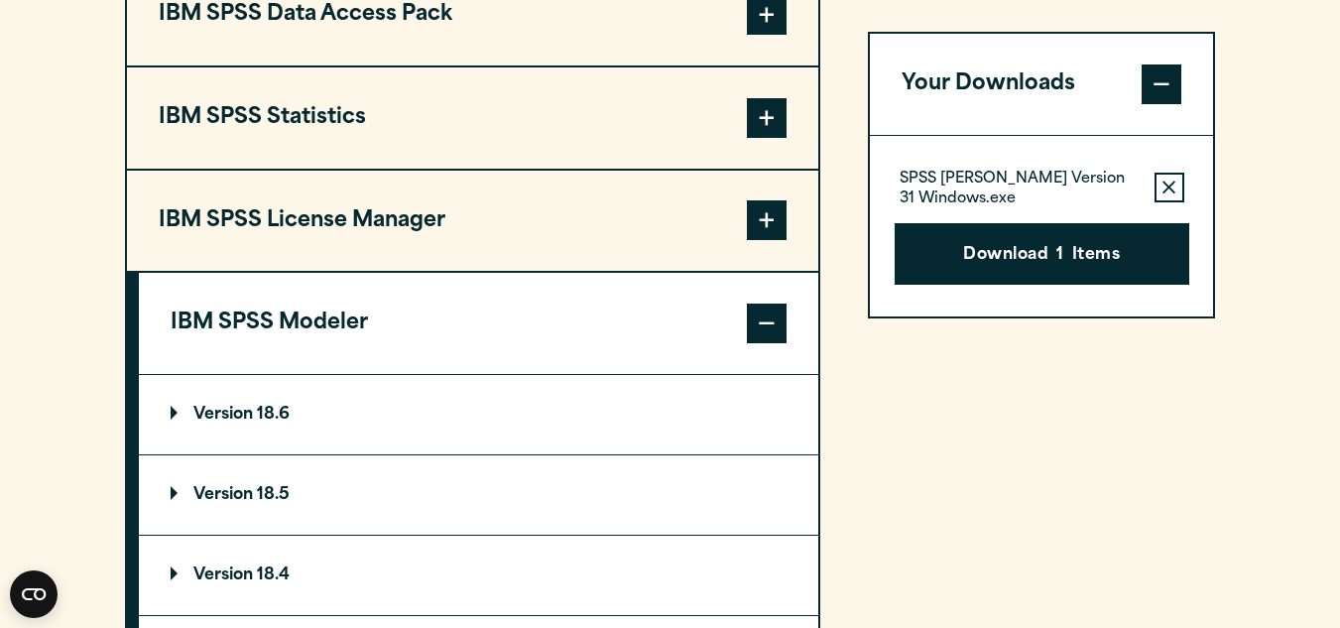
click at [546, 215] on button "IBM SPSS License Manager" at bounding box center [472, 221] width 691 height 101
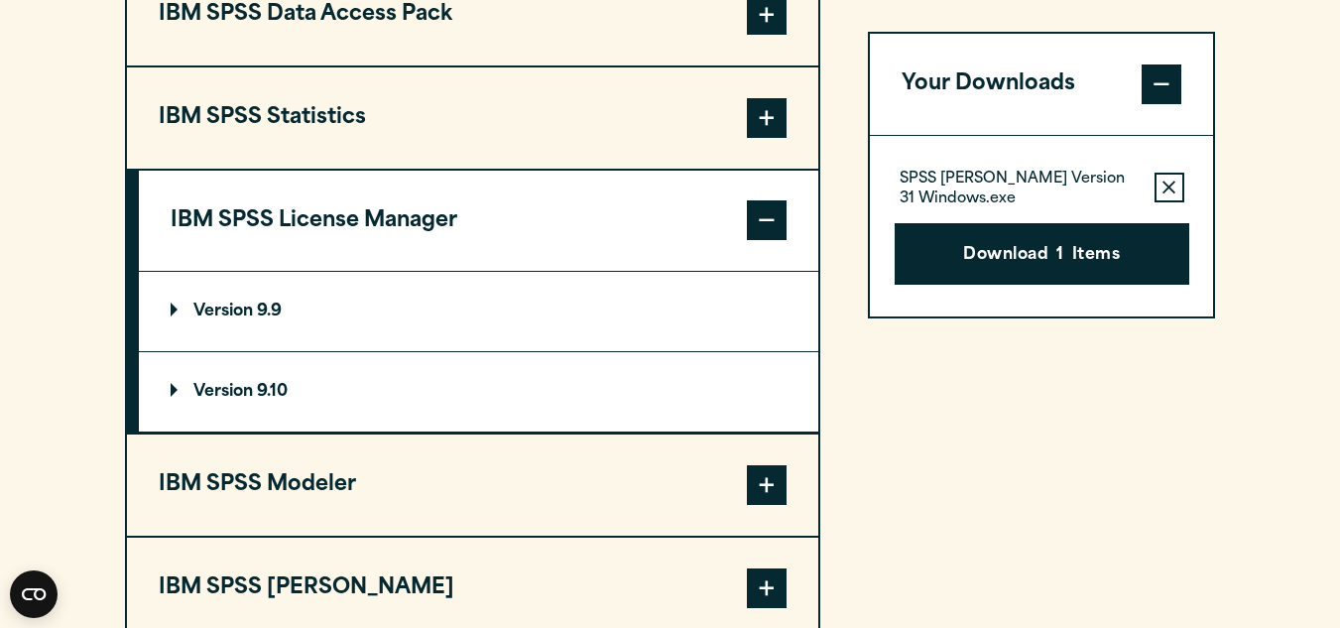
click at [586, 136] on button "IBM SPSS Statistics" at bounding box center [472, 117] width 691 height 101
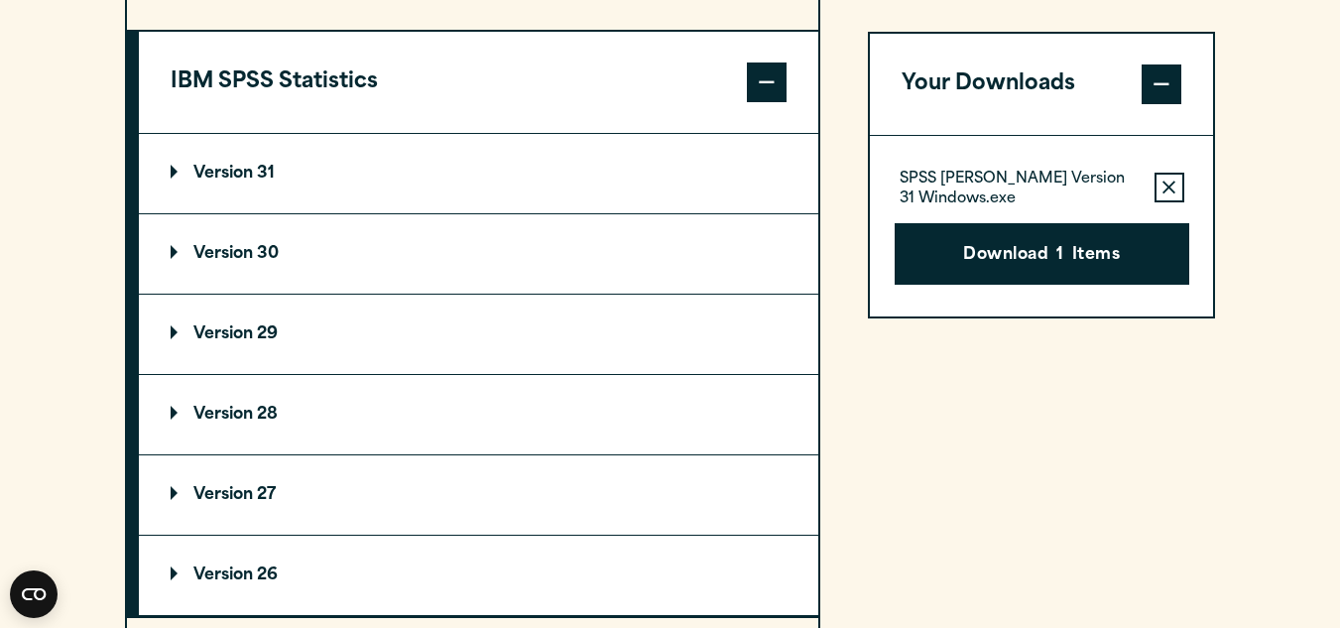
scroll to position [1652, 0]
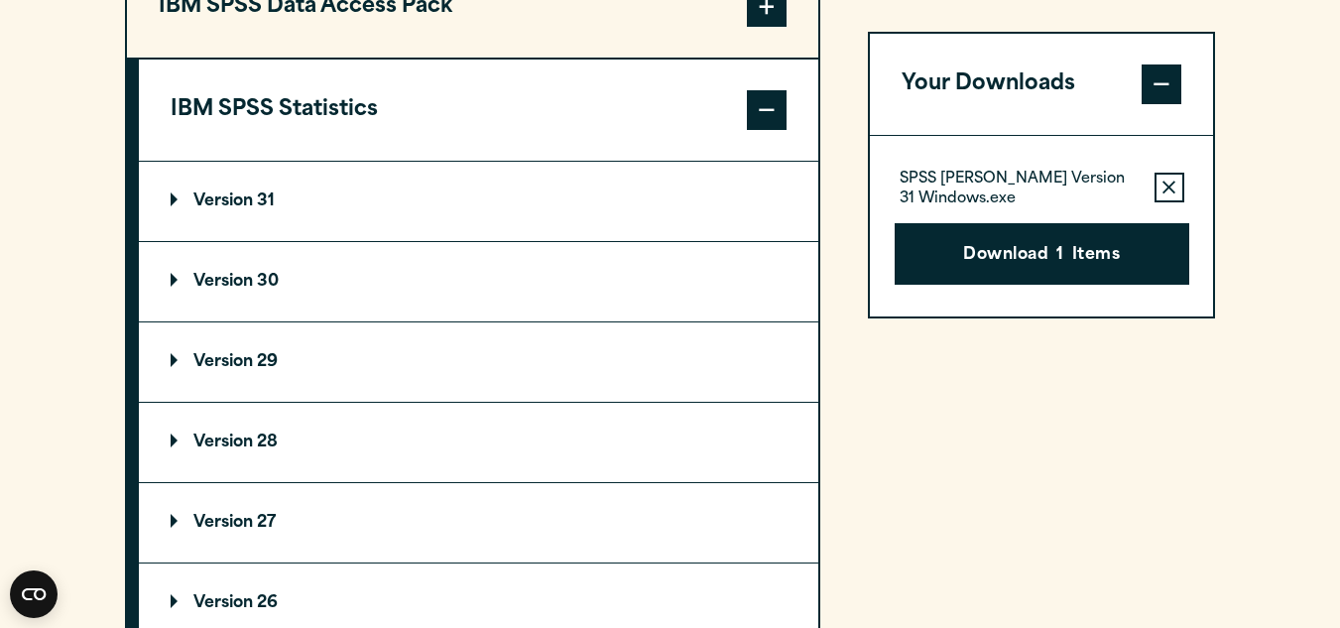
click at [680, 201] on summary "Version 31" at bounding box center [478, 201] width 679 height 79
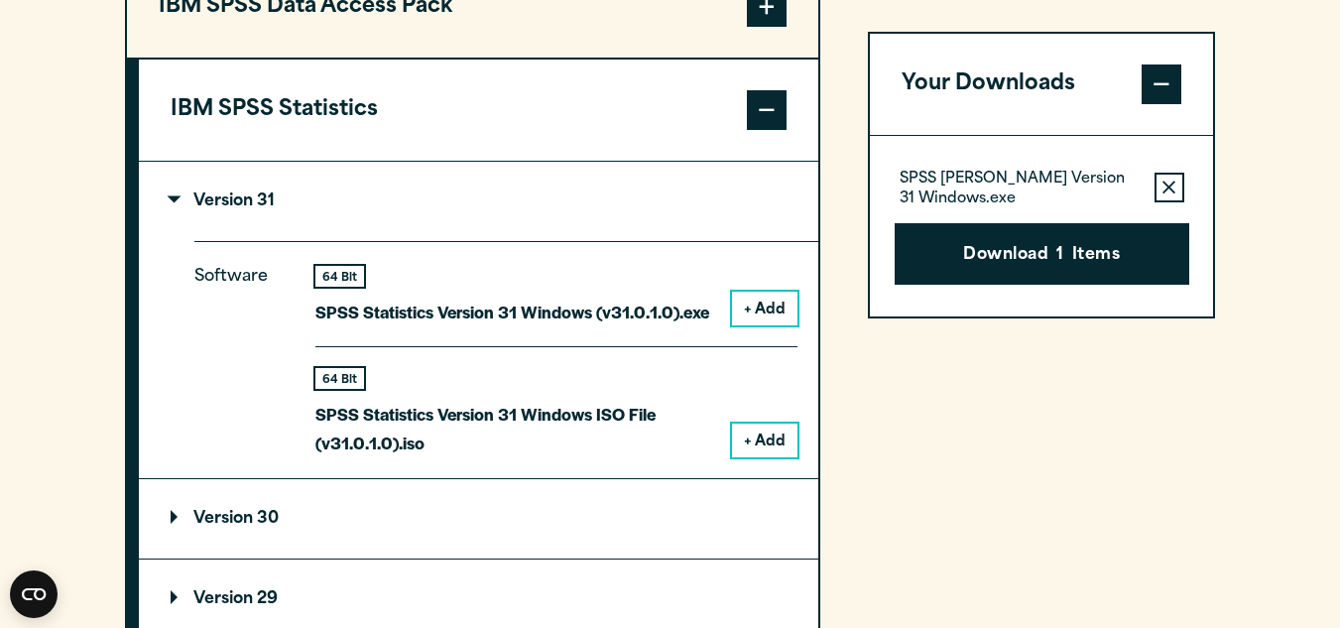
click at [773, 439] on button "+ Add" at bounding box center [764, 440] width 65 height 34
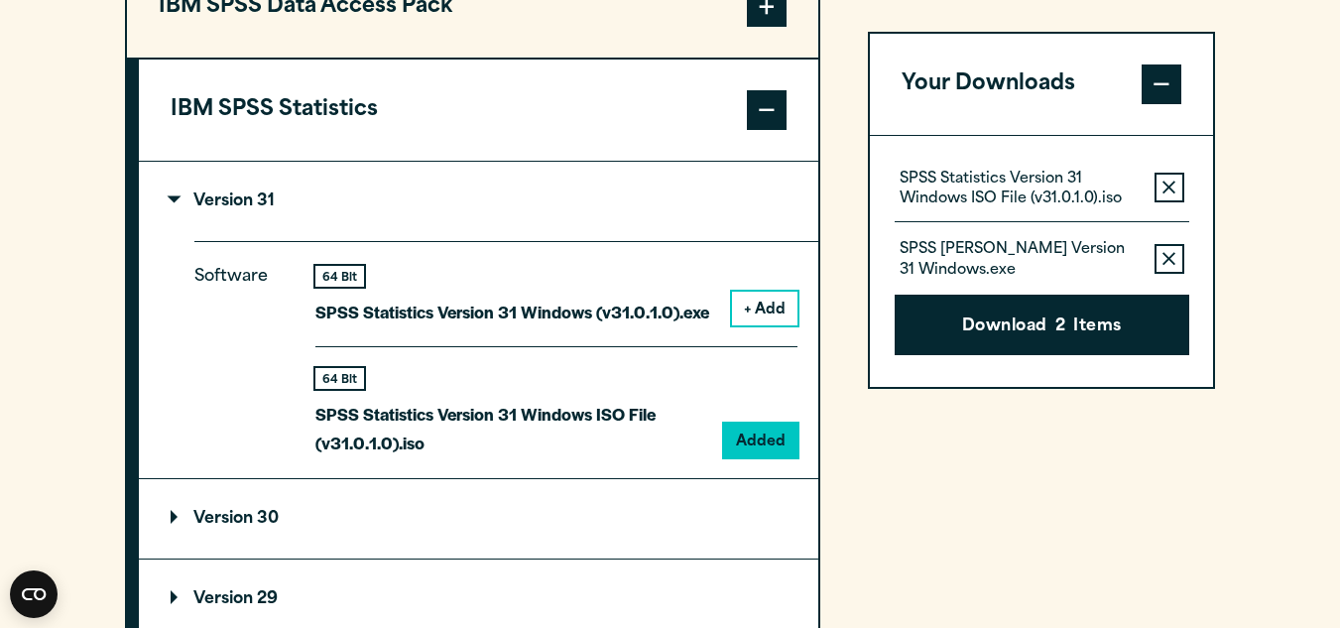
click at [1165, 256] on icon "button" at bounding box center [1168, 258] width 13 height 13
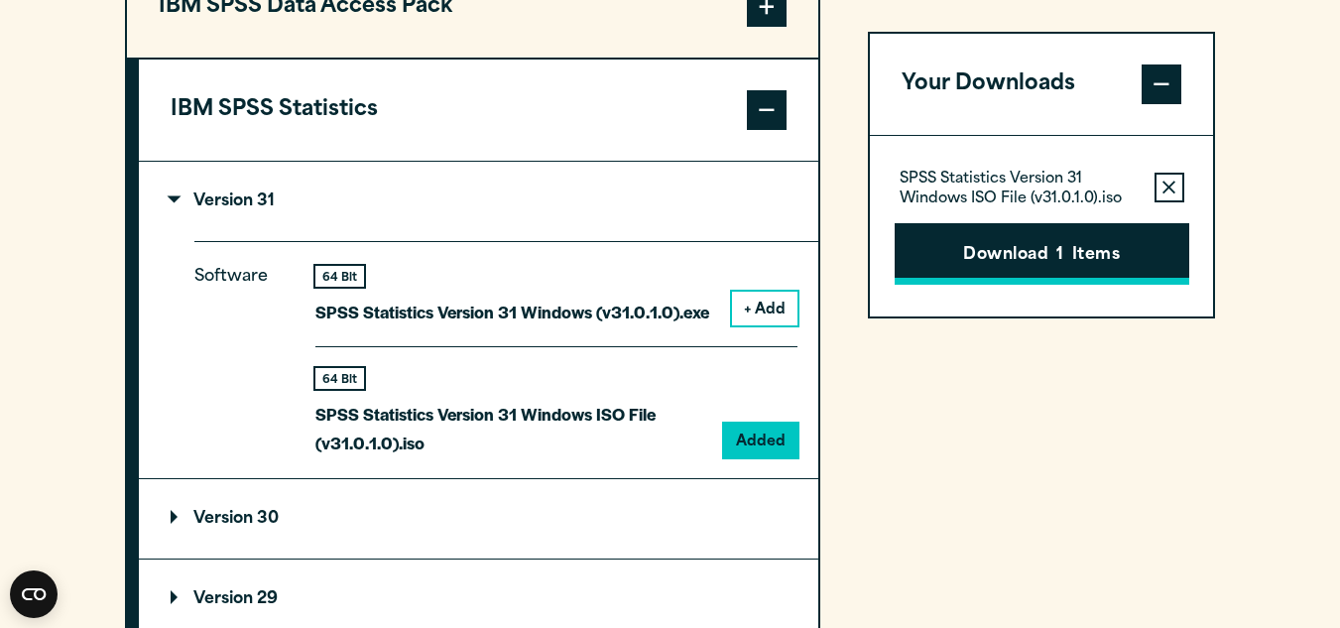
click at [1127, 259] on button "Download 1 Items" at bounding box center [1041, 253] width 294 height 61
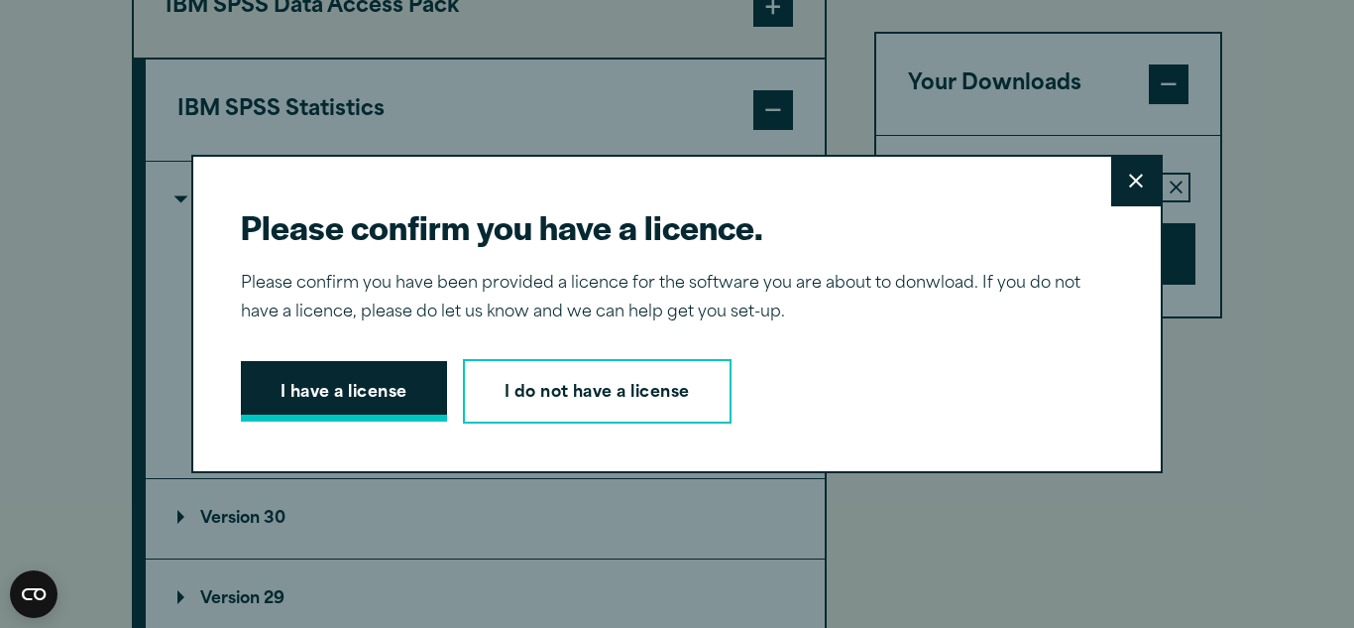
click at [381, 387] on button "I have a license" at bounding box center [344, 391] width 206 height 61
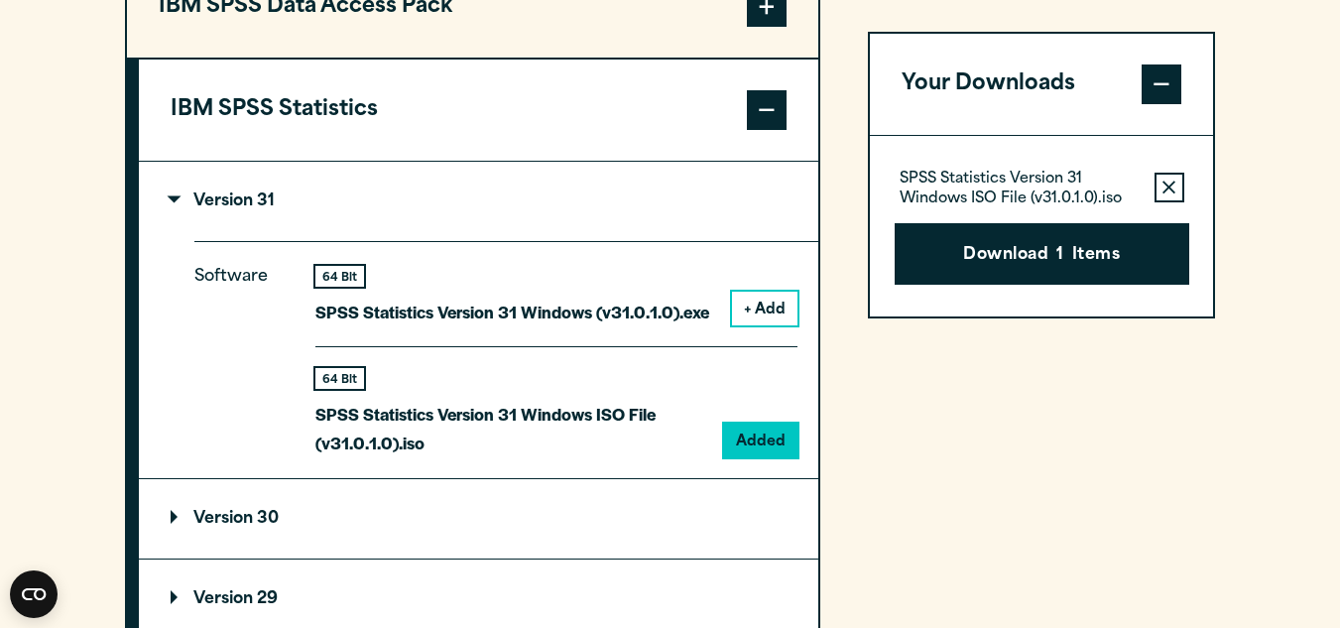
click at [600, 389] on div "64 Bit" at bounding box center [511, 378] width 393 height 21
click at [1046, 257] on button "Download 1 Items" at bounding box center [1041, 253] width 294 height 61
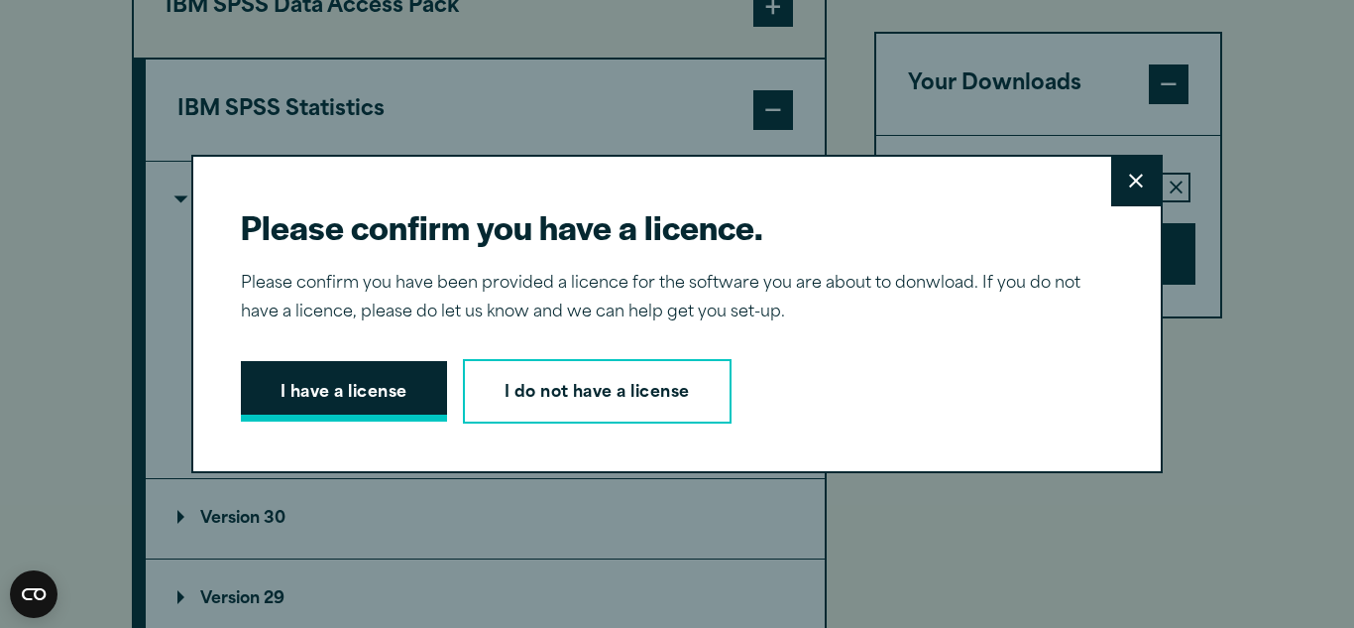
click at [382, 386] on button "I have a license" at bounding box center [344, 391] width 206 height 61
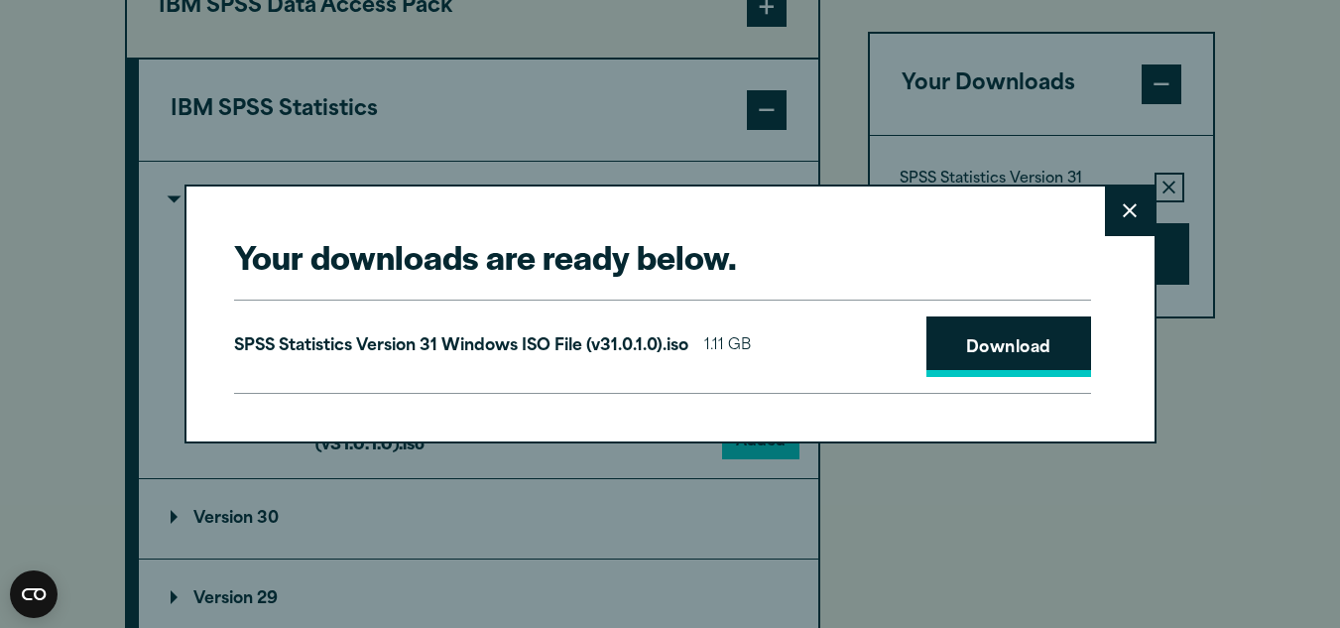
click at [1024, 359] on link "Download" at bounding box center [1008, 346] width 165 height 61
click at [81, 248] on div "Your downloads are ready below. Close SPSS Statistics Version 31 Windows ISO Fi…" at bounding box center [670, 314] width 1340 height 628
